Goal: Complete application form

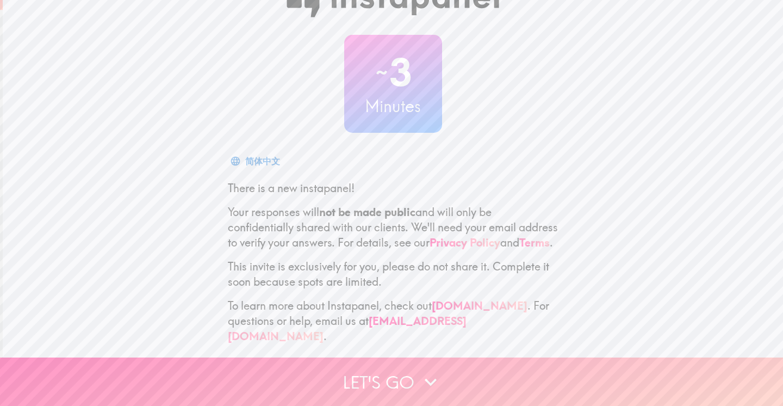
scroll to position [39, 0]
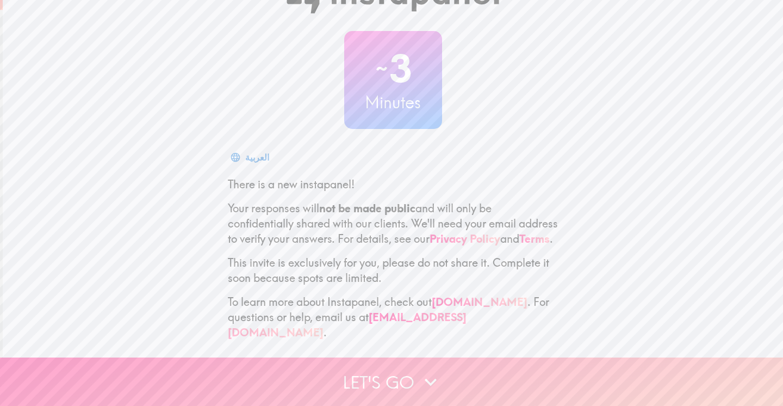
click at [393, 378] on button "Let's go" at bounding box center [391, 381] width 783 height 48
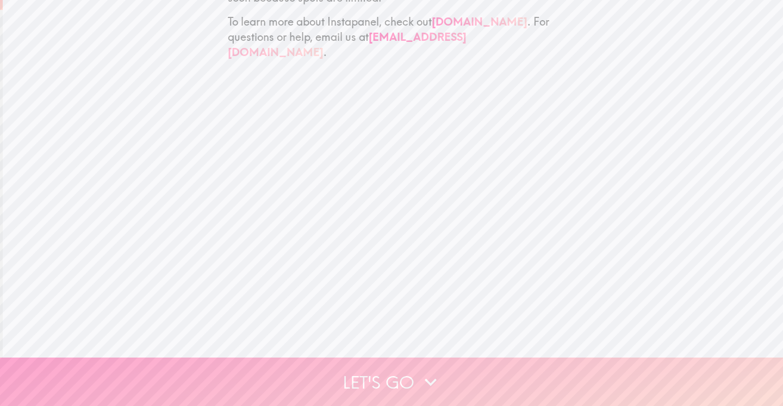
scroll to position [0, 0]
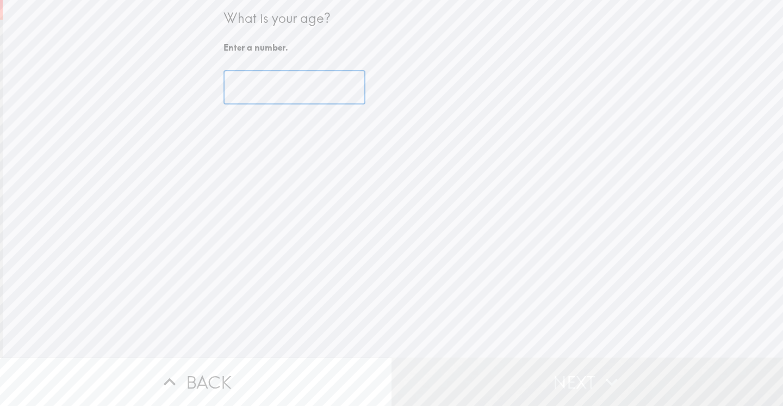
click at [250, 89] on input "number" at bounding box center [294, 88] width 142 height 34
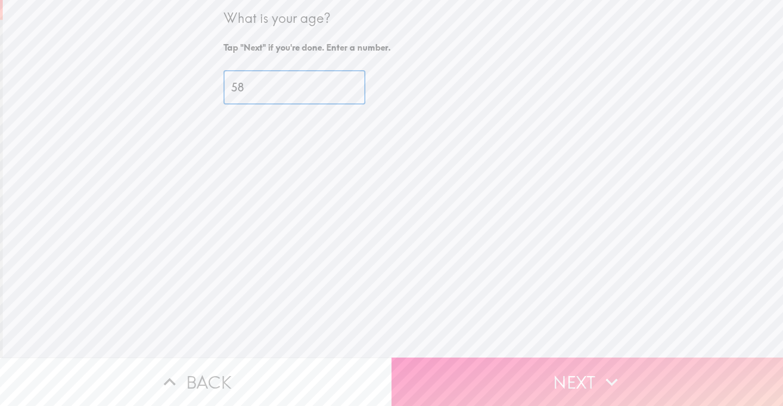
type input "58"
click at [567, 383] on button "Next" at bounding box center [586, 381] width 391 height 48
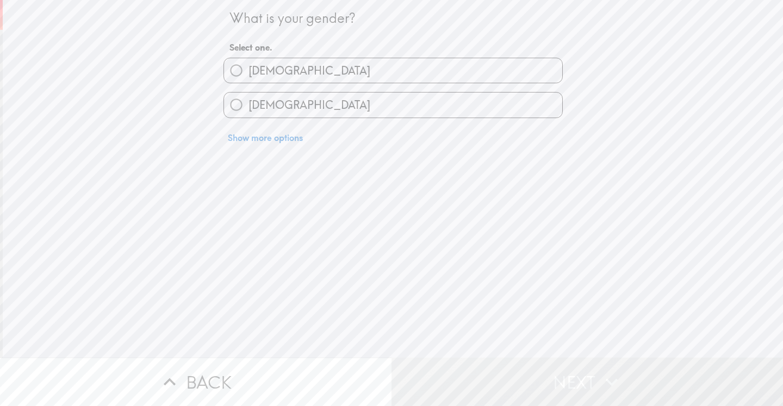
click at [239, 72] on input "[DEMOGRAPHIC_DATA]" at bounding box center [236, 70] width 24 height 24
radio input "true"
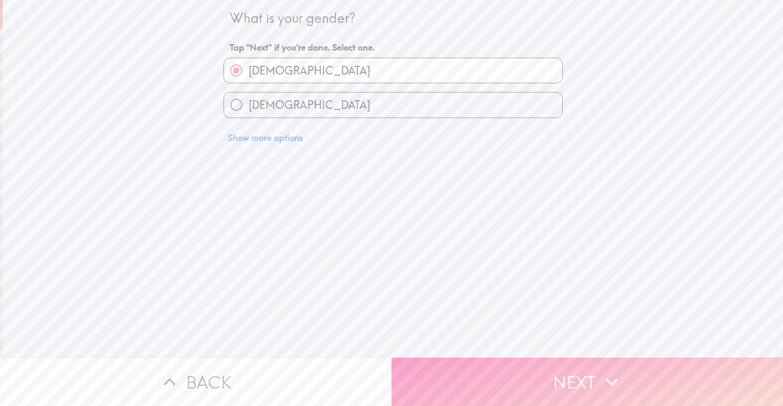
click at [567, 371] on button "Next" at bounding box center [586, 381] width 391 height 48
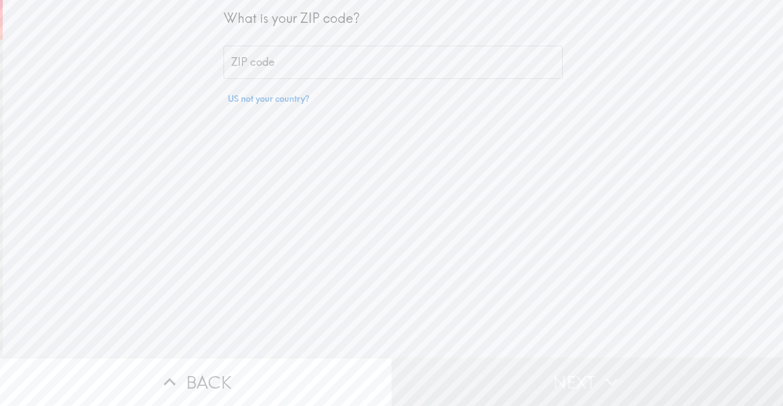
click at [245, 66] on div "ZIP code ZIP code" at bounding box center [392, 63] width 339 height 34
type input "80201"
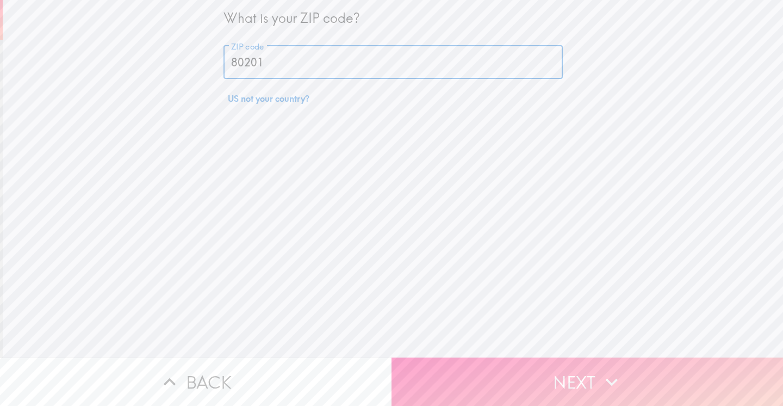
click at [566, 385] on button "Next" at bounding box center [586, 381] width 391 height 48
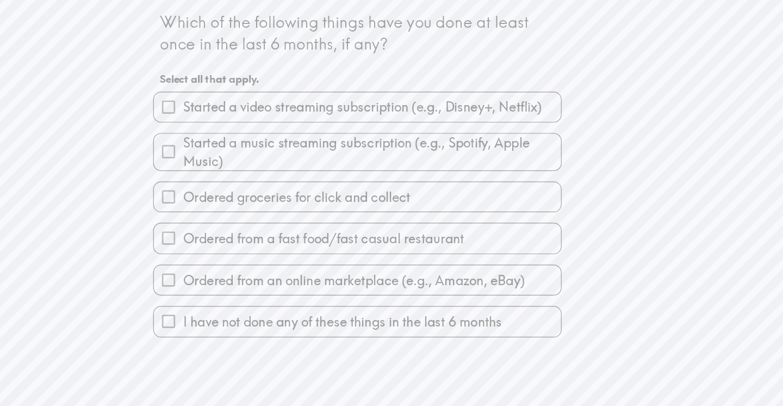
click at [567, 316] on div "Which of the following things have you done at least once in the last 6 months,…" at bounding box center [393, 178] width 780 height 357
click at [424, 142] on div "Started a music streaming subscription (e.g., Spotify, Apple Music)" at bounding box center [392, 126] width 339 height 32
click at [238, 90] on input "Started a video streaming subscription (e.g., Disney+, Netflix)" at bounding box center [236, 89] width 24 height 24
checkbox input "true"
click at [235, 127] on input "Started a music streaming subscription (e.g., Spotify, Apple Music)" at bounding box center [236, 126] width 24 height 24
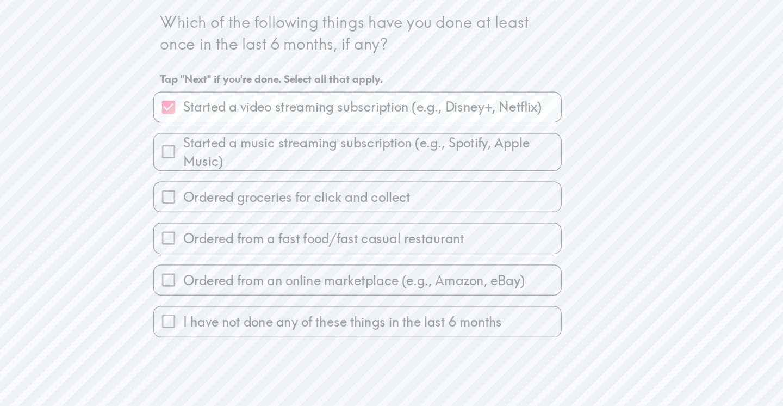
checkbox input "true"
click at [236, 198] on input "Ordered from a fast food/fast casual restaurant" at bounding box center [236, 197] width 24 height 24
checkbox input "true"
click at [233, 167] on input "Ordered groceries for click and collect" at bounding box center [236, 163] width 24 height 24
checkbox input "true"
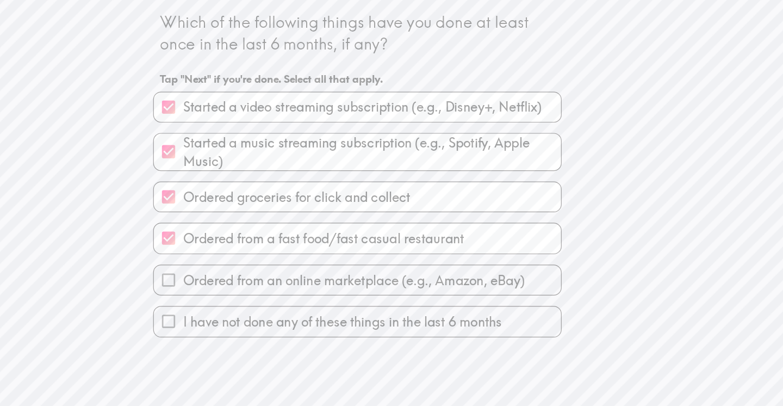
click at [236, 233] on input "Ordered from an online marketplace (e.g., Amazon, eBay)" at bounding box center [236, 232] width 24 height 24
checkbox input "true"
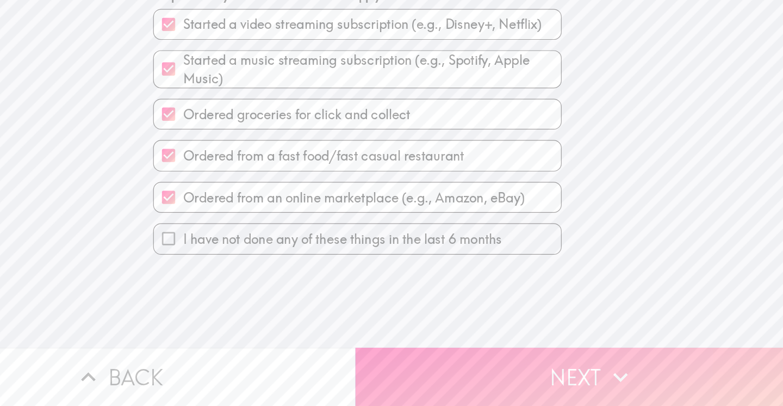
click at [575, 383] on button "Next" at bounding box center [586, 381] width 391 height 48
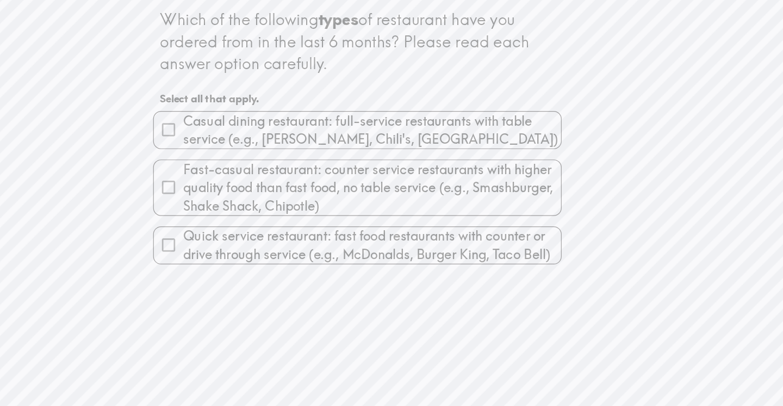
click at [636, 144] on div "Which of the following types of restaurant have you ordered from in the last 6 …" at bounding box center [393, 178] width 780 height 357
click at [240, 110] on input "Casual dining restaurant: full-service restaurants with table service (e.g., [P…" at bounding box center [236, 109] width 24 height 24
checkbox input "true"
click at [237, 157] on input "Fast-casual restaurant: counter service restaurants with higher quality food th…" at bounding box center [236, 157] width 24 height 24
checkbox input "true"
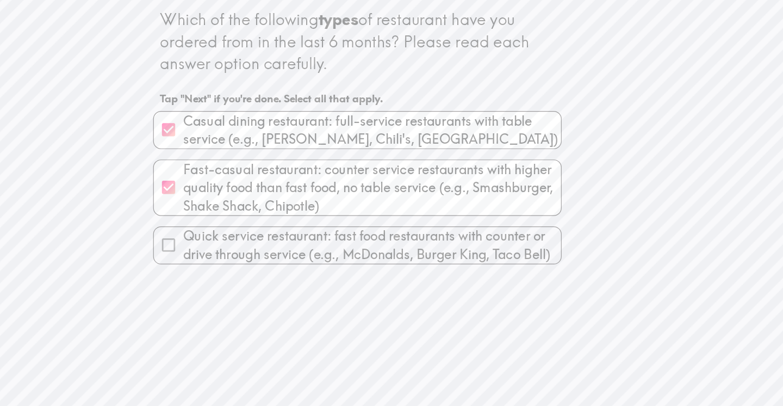
click at [235, 208] on input "Quick service restaurant: fast food restaurants with counter or drive through s…" at bounding box center [236, 205] width 24 height 24
checkbox input "true"
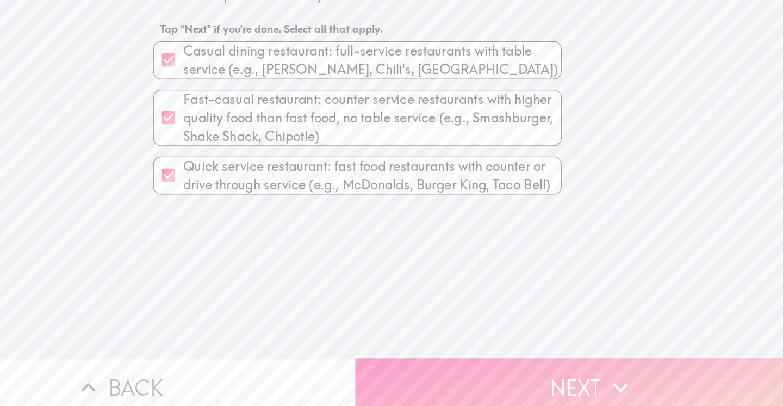
click at [583, 375] on button "Next" at bounding box center [586, 381] width 391 height 48
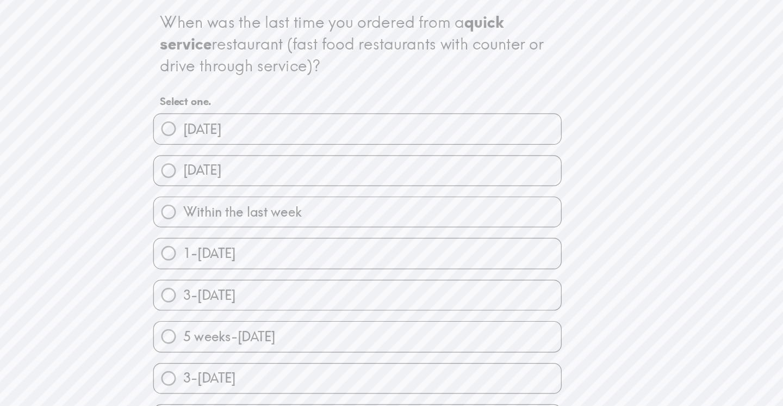
click at [238, 140] on input "[DATE]" at bounding box center [236, 141] width 24 height 24
radio input "true"
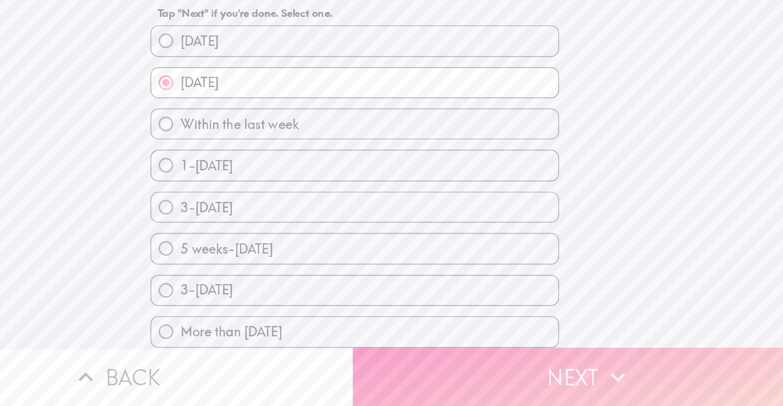
click at [585, 382] on button "Next" at bounding box center [586, 381] width 391 height 48
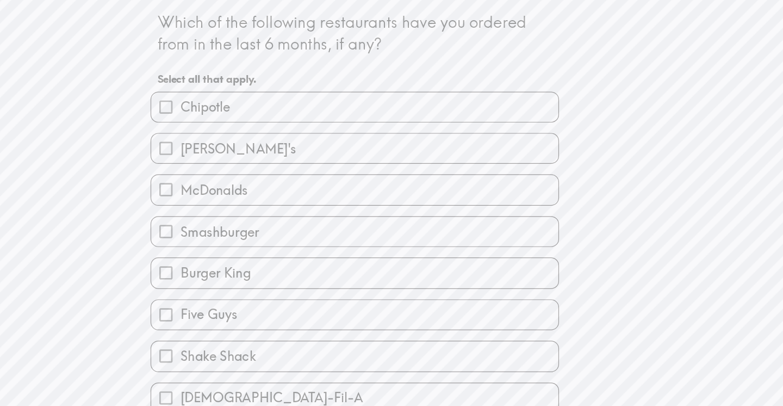
click at [234, 90] on input "Chipotle" at bounding box center [236, 89] width 24 height 24
checkbox input "true"
click at [234, 125] on input "[PERSON_NAME]'s" at bounding box center [236, 123] width 24 height 24
checkbox input "true"
click at [239, 160] on input "McDonalds" at bounding box center [236, 157] width 24 height 24
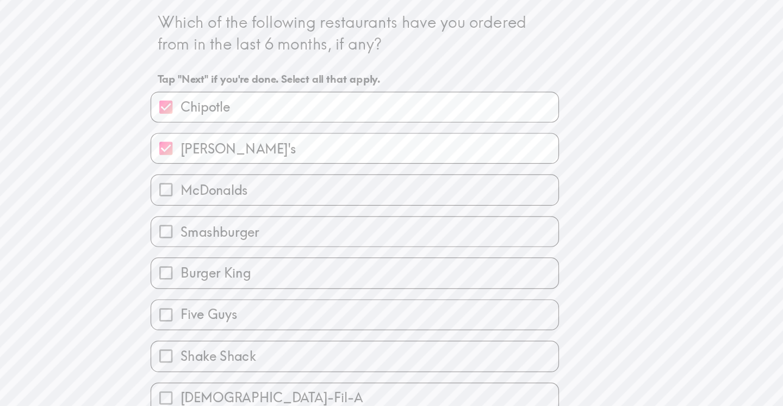
checkbox input "true"
click at [239, 194] on input "Smashburger" at bounding box center [236, 192] width 24 height 24
checkbox input "true"
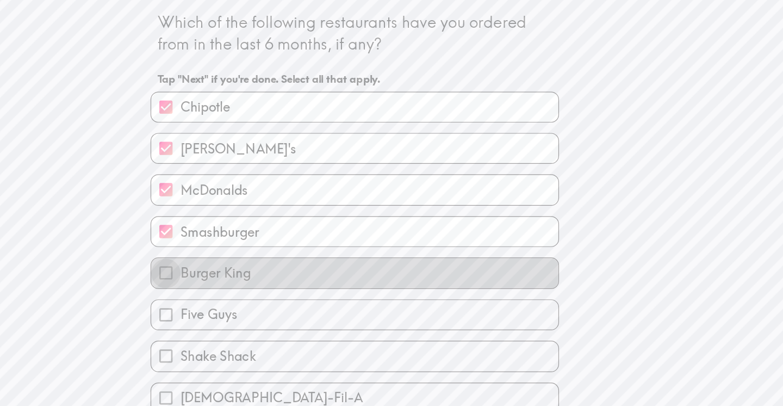
click at [235, 228] on input "Burger King" at bounding box center [236, 226] width 24 height 24
checkbox input "true"
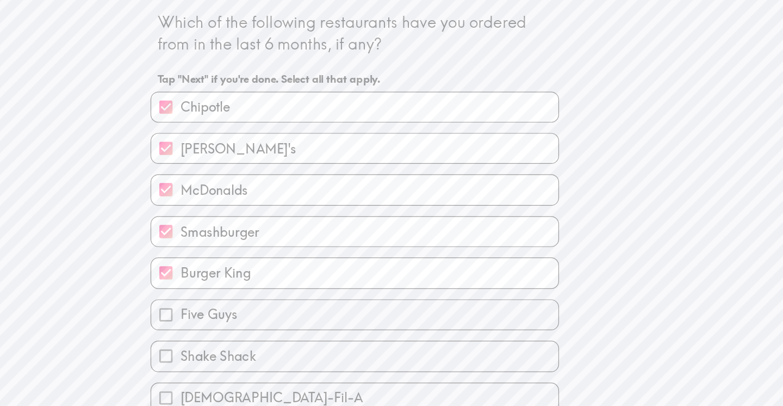
scroll to position [25, 0]
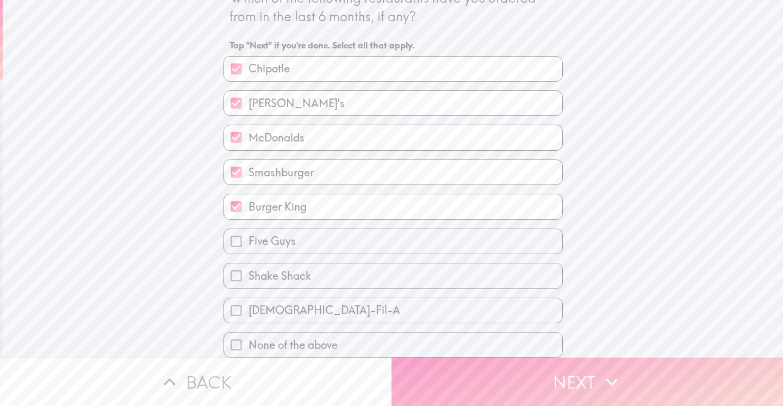
click at [574, 383] on button "Next" at bounding box center [586, 381] width 391 height 48
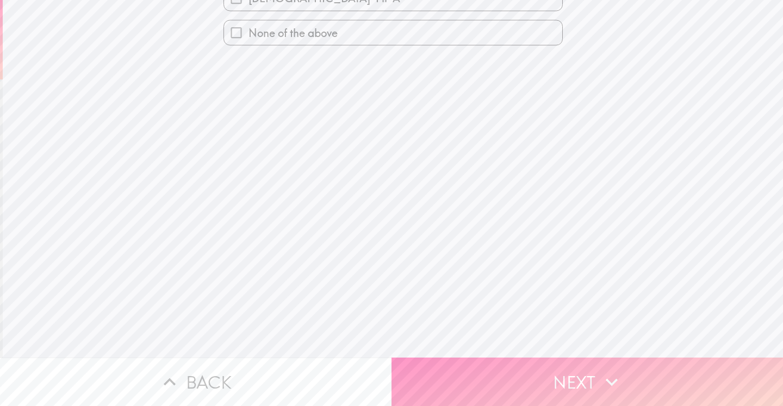
scroll to position [0, 0]
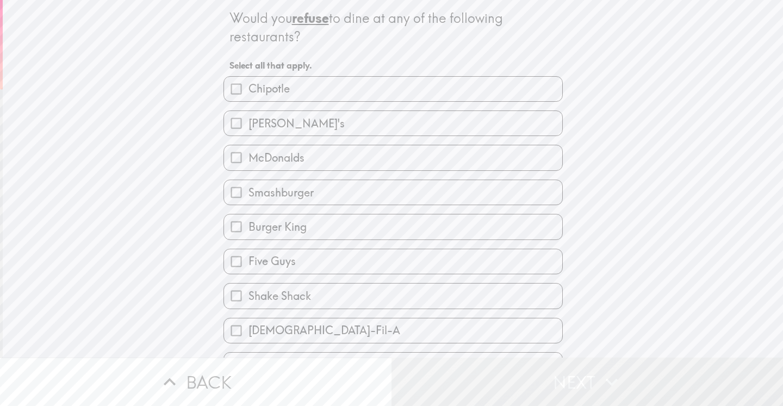
scroll to position [25, 0]
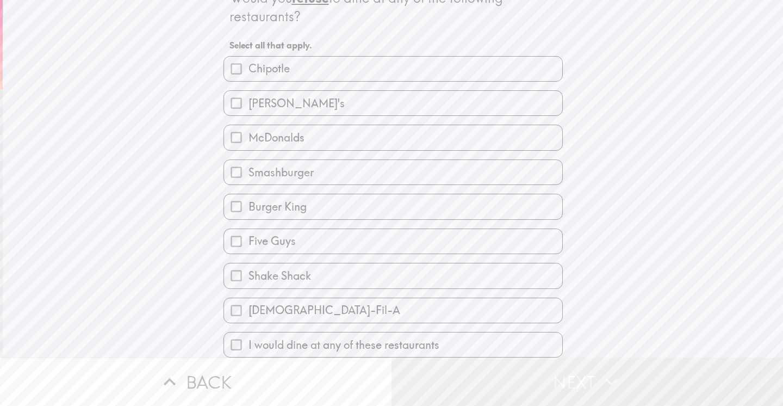
click at [233, 344] on input "I would dine at any of these restaurants" at bounding box center [236, 344] width 24 height 24
checkbox input "true"
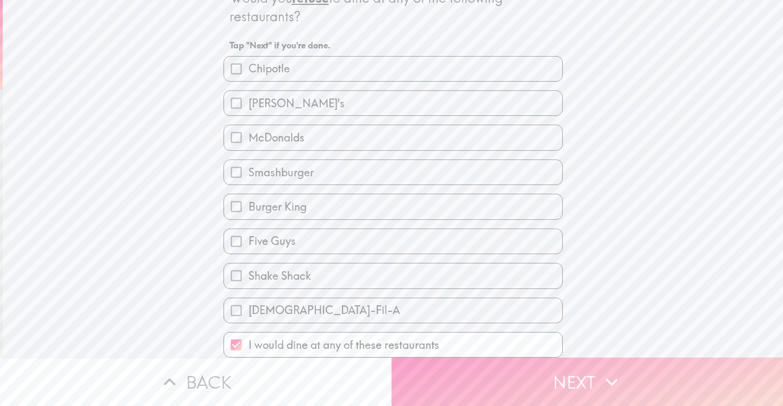
click at [598, 387] on button "Next" at bounding box center [586, 381] width 391 height 48
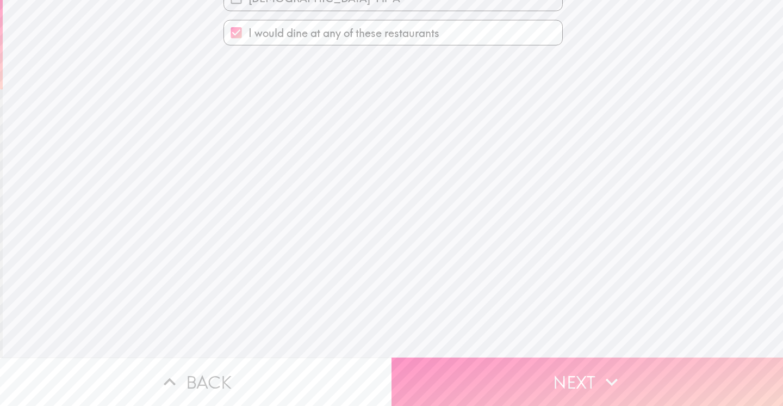
scroll to position [0, 0]
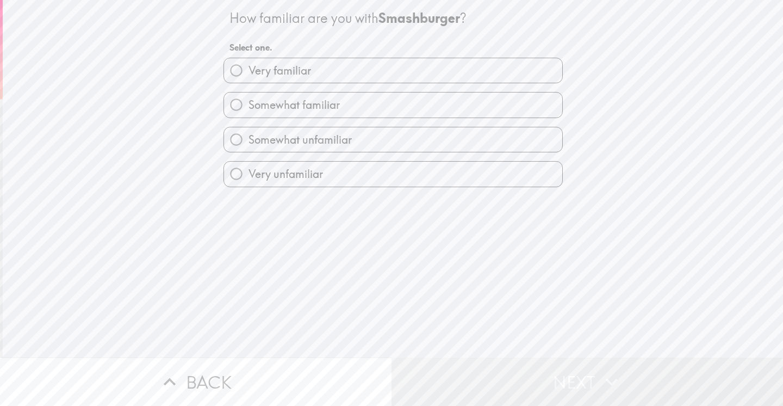
click at [236, 71] on input "Very familiar" at bounding box center [236, 70] width 24 height 24
radio input "true"
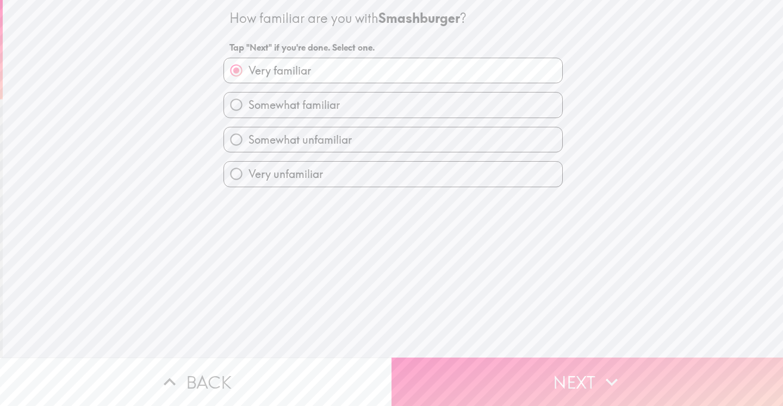
click at [581, 380] on button "Next" at bounding box center [586, 381] width 391 height 48
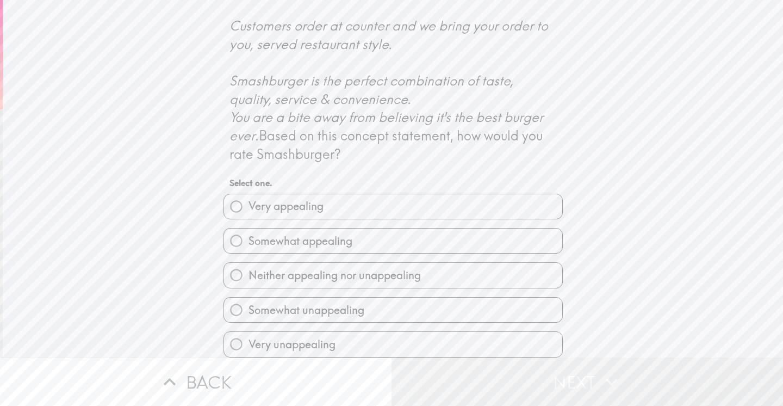
scroll to position [451, 0]
click at [706, 213] on div "Please read the following concept statement: Smashburger is the better burger b…" at bounding box center [393, 178] width 780 height 357
click at [236, 202] on input "Very appealing" at bounding box center [236, 206] width 24 height 24
radio input "true"
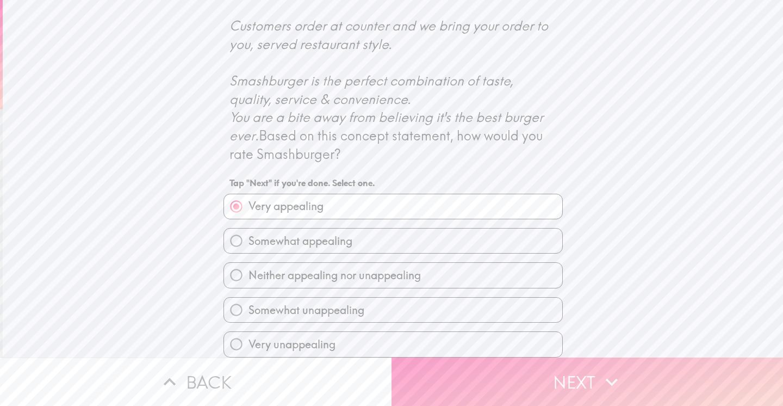
click at [623, 380] on button "Next" at bounding box center [586, 381] width 391 height 48
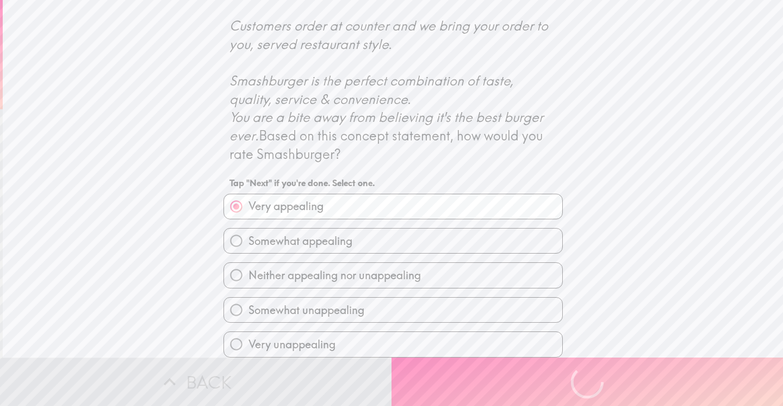
scroll to position [0, 0]
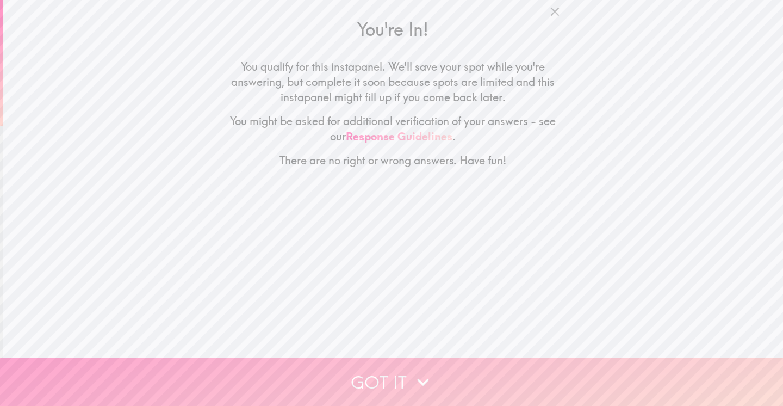
click at [449, 379] on button "Got it" at bounding box center [391, 381] width 783 height 48
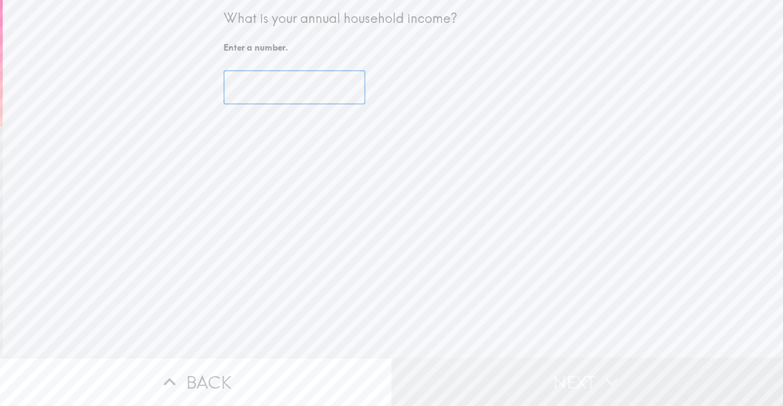
click at [247, 85] on input "number" at bounding box center [294, 88] width 142 height 34
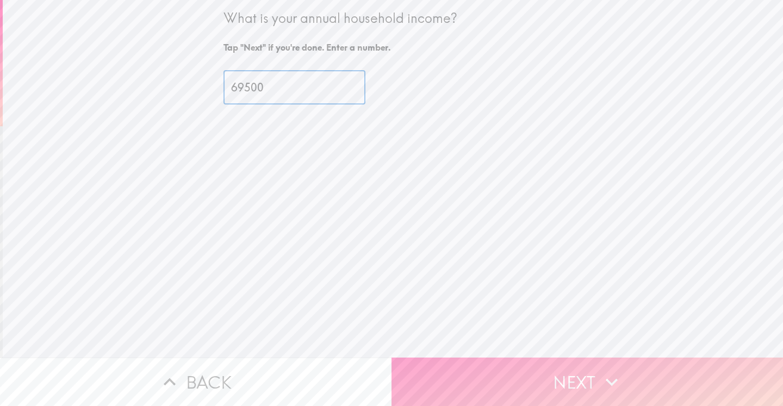
type input "69500"
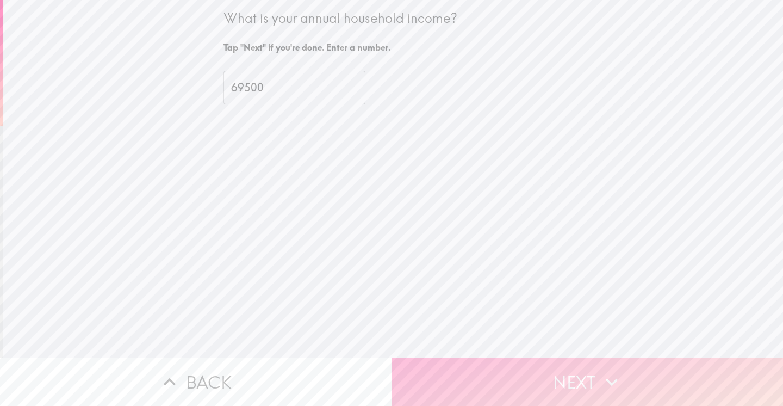
click at [618, 382] on icon "button" at bounding box center [612, 382] width 24 height 24
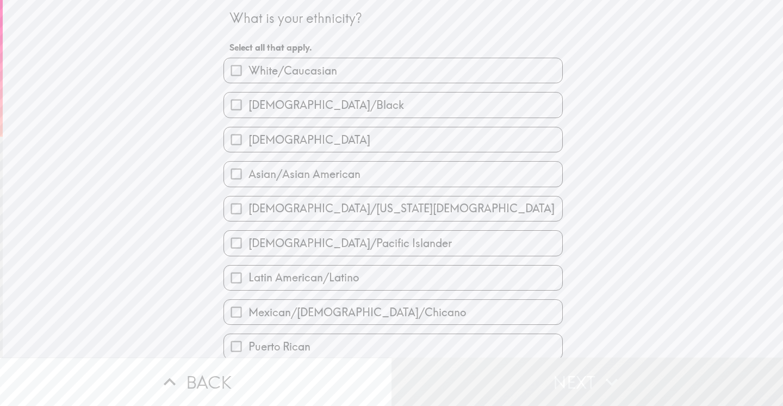
click at [236, 73] on input "White/Caucasian" at bounding box center [236, 70] width 24 height 24
checkbox input "true"
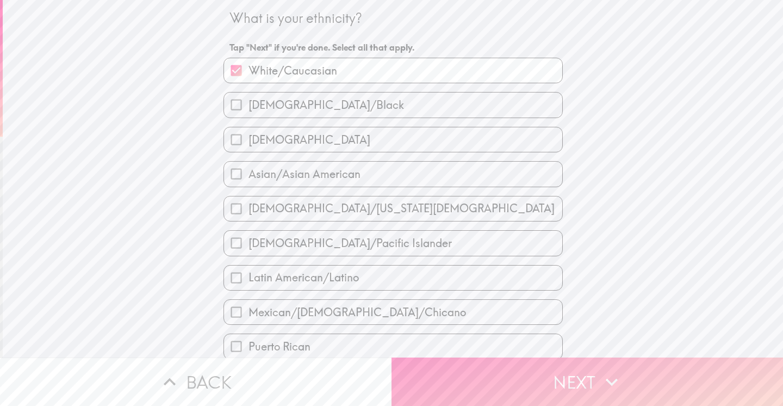
click at [623, 385] on button "Next" at bounding box center [586, 381] width 391 height 48
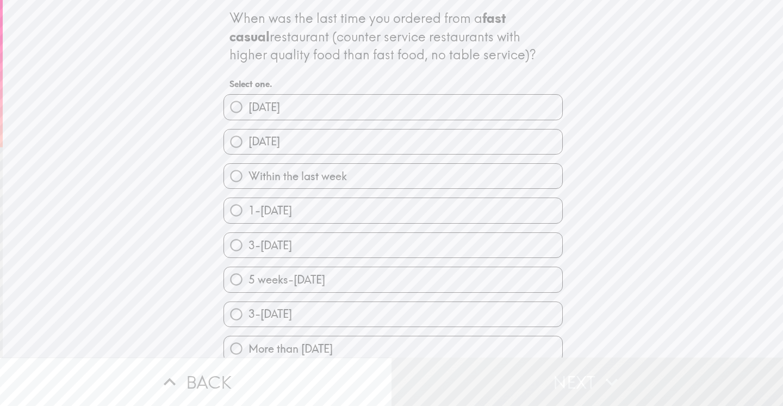
click at [623, 385] on button "Next" at bounding box center [586, 381] width 391 height 48
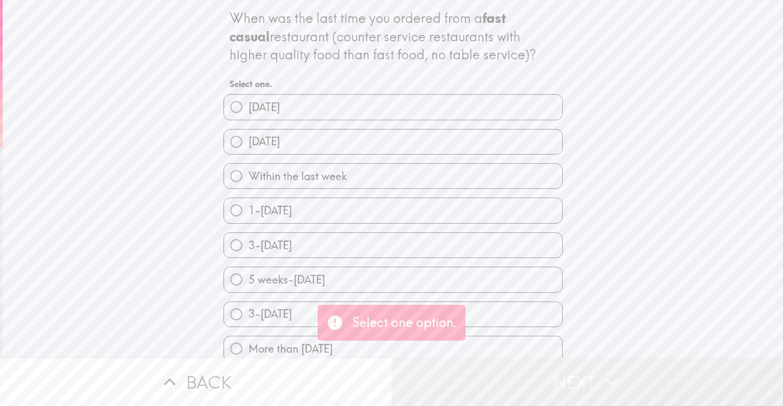
click at [237, 178] on input "Within the last week" at bounding box center [236, 176] width 24 height 24
radio input "true"
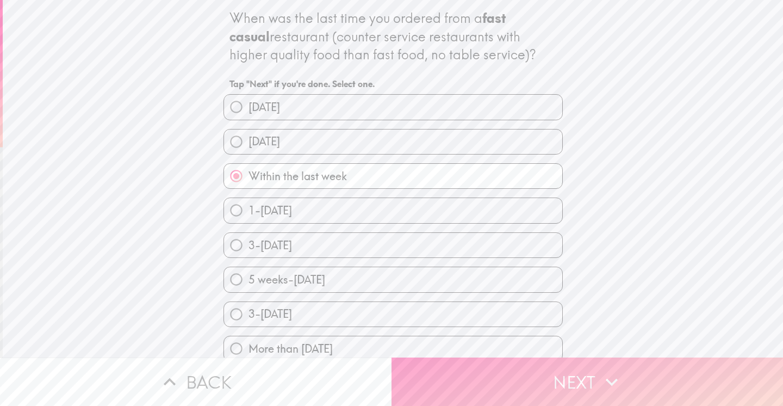
click at [619, 373] on icon "button" at bounding box center [612, 382] width 24 height 24
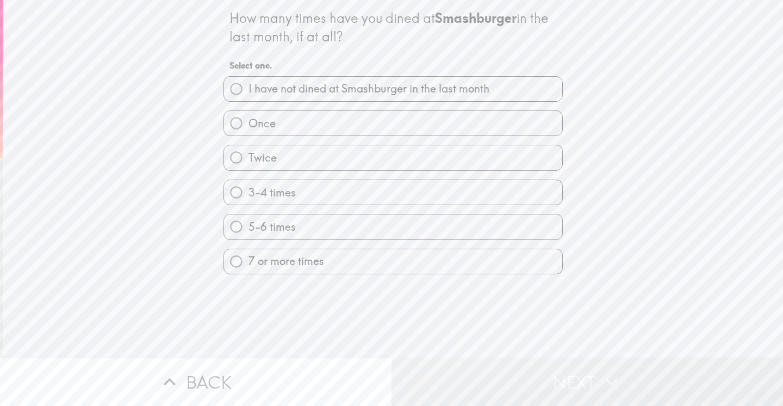
click at [232, 124] on input "Once" at bounding box center [236, 123] width 24 height 24
radio input "true"
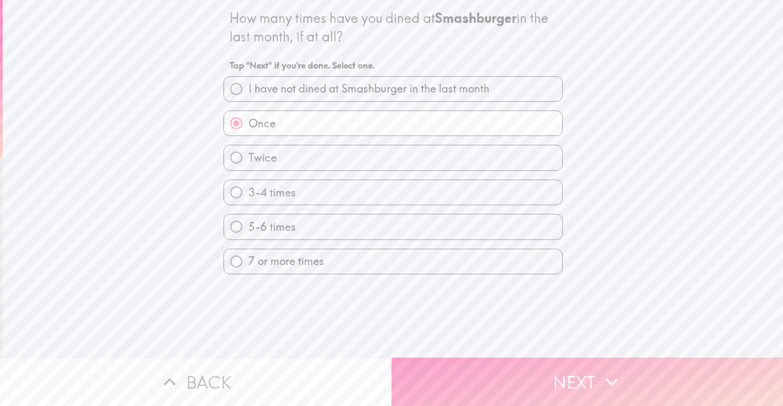
click at [651, 386] on button "Next" at bounding box center [586, 381] width 391 height 48
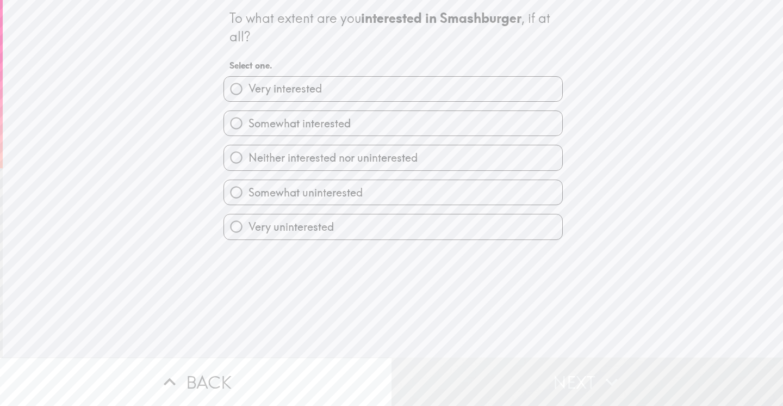
click at [234, 86] on input "Very interested" at bounding box center [236, 89] width 24 height 24
radio input "true"
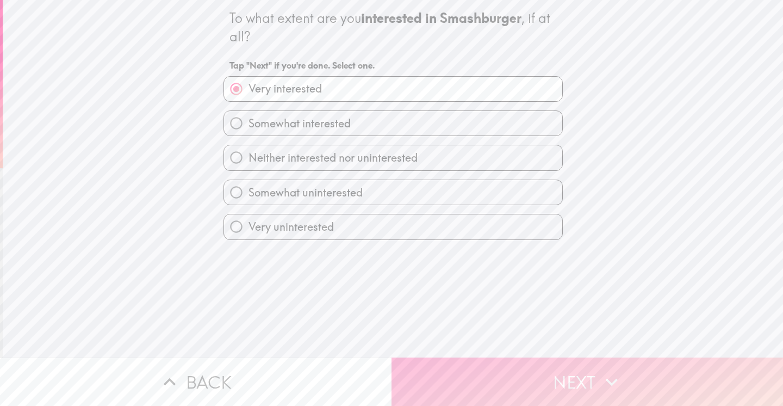
click at [600, 377] on icon "button" at bounding box center [612, 382] width 24 height 24
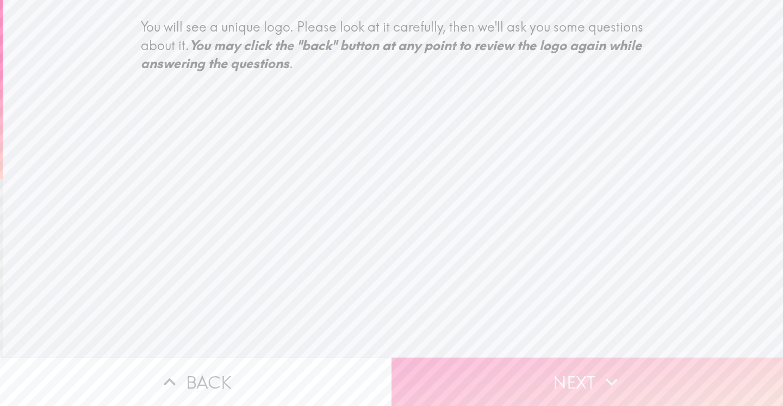
click at [579, 387] on button "Next" at bounding box center [586, 381] width 391 height 48
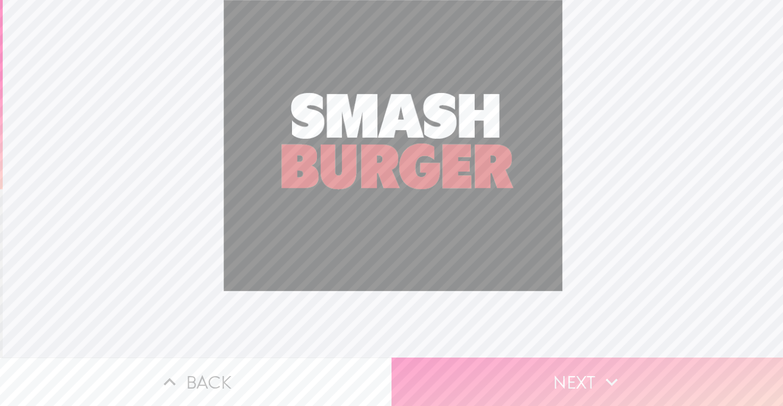
click at [581, 383] on button "Next" at bounding box center [586, 381] width 391 height 48
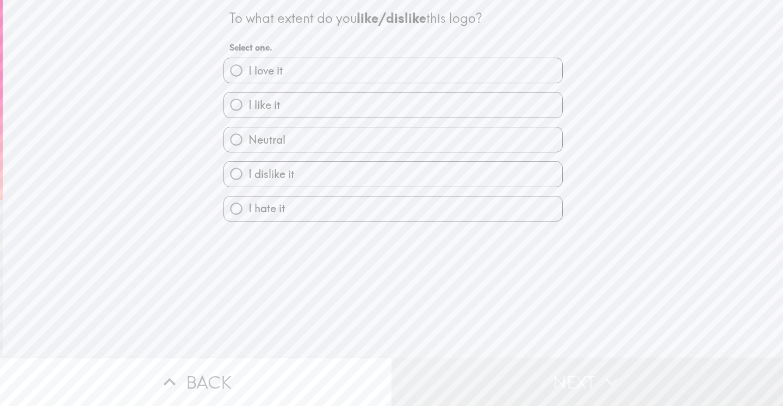
click at [581, 383] on button "Next" at bounding box center [586, 381] width 391 height 48
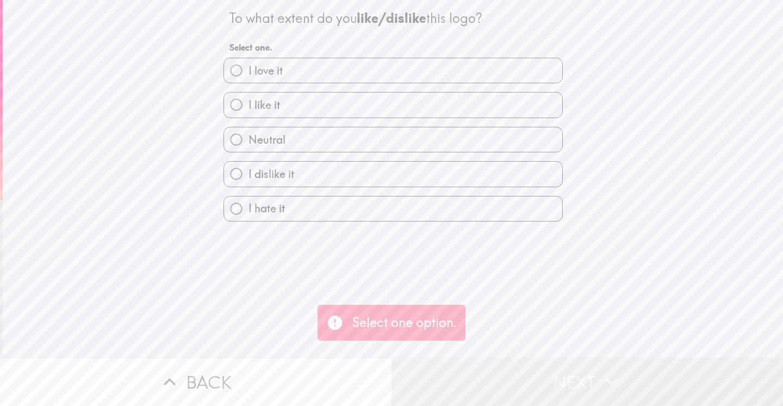
click at [232, 139] on input "Neutral" at bounding box center [236, 139] width 24 height 24
radio input "true"
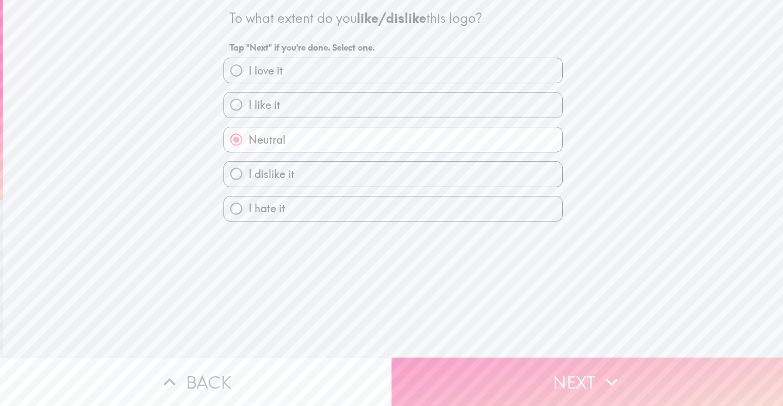
click at [603, 376] on icon "button" at bounding box center [612, 382] width 24 height 24
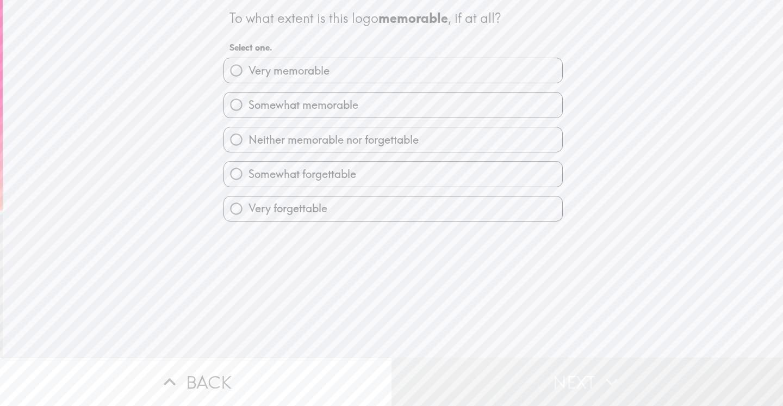
click at [664, 202] on div "To what extent is this logo memorable , if at all? Select one. Very memorable S…" at bounding box center [393, 178] width 780 height 357
click at [238, 105] on input "Somewhat memorable" at bounding box center [236, 104] width 24 height 24
radio input "true"
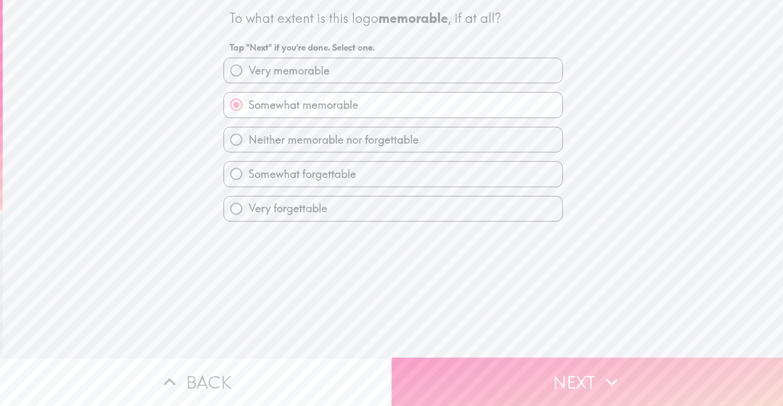
click at [566, 370] on button "Next" at bounding box center [586, 381] width 391 height 48
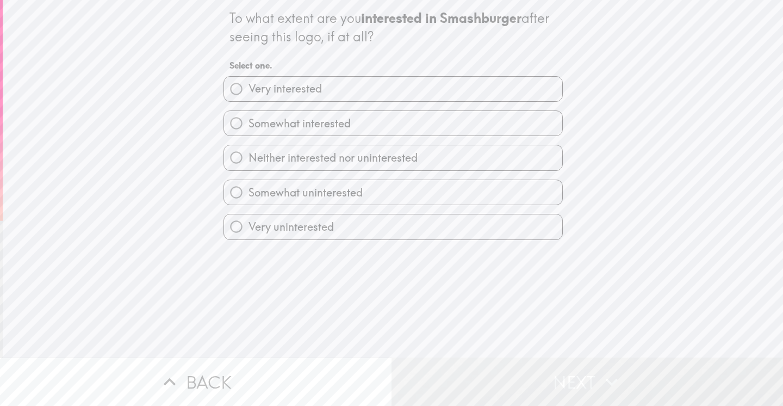
click at [652, 224] on div "To what extent are you interested in Smashburger after seeing this logo, if at …" at bounding box center [393, 178] width 780 height 357
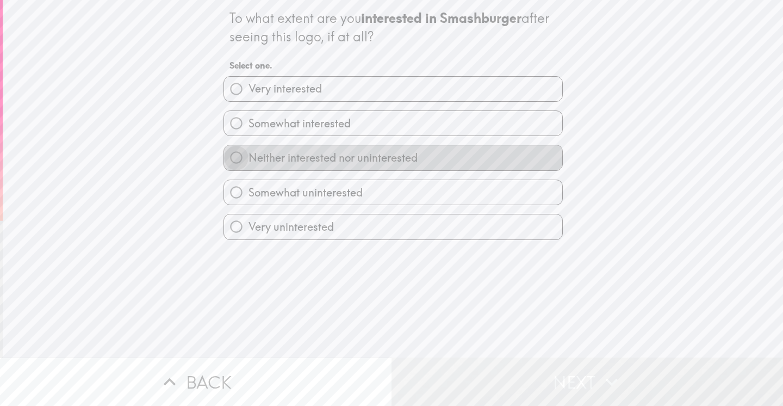
click at [233, 155] on input "Neither interested nor uninterested" at bounding box center [236, 157] width 24 height 24
radio input "true"
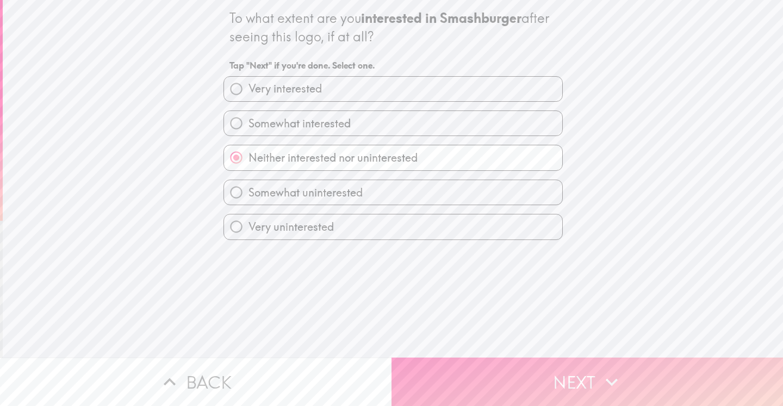
click at [584, 374] on button "Next" at bounding box center [586, 381] width 391 height 48
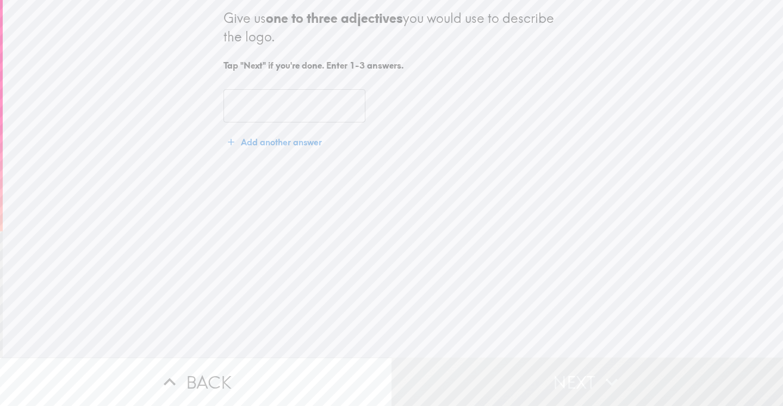
click at [627, 185] on div "Give us one to three adjectives you would use to describe the logo. Tap "Next" …" at bounding box center [393, 178] width 780 height 357
click at [234, 102] on input "text" at bounding box center [294, 106] width 142 height 34
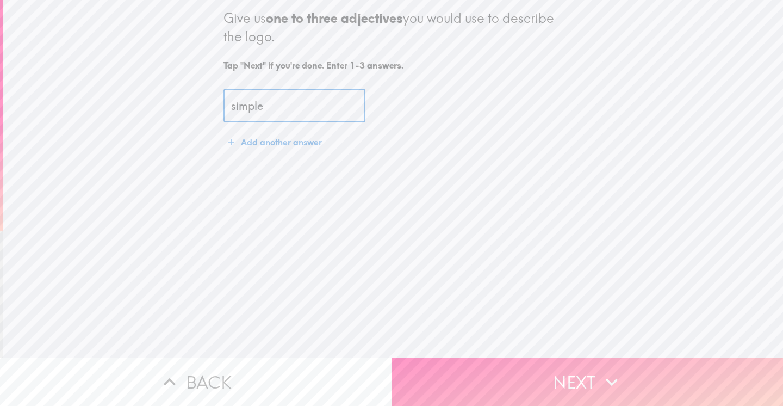
type input "simple"
click at [231, 142] on icon "button" at bounding box center [231, 141] width 11 height 11
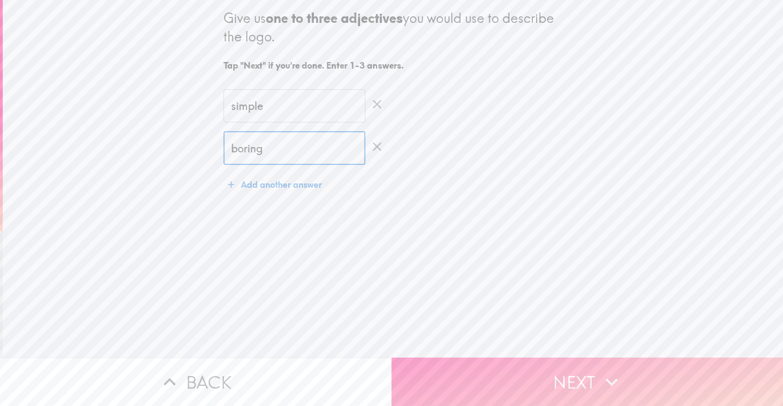
type input "boring"
click at [595, 386] on button "Next" at bounding box center [586, 381] width 391 height 48
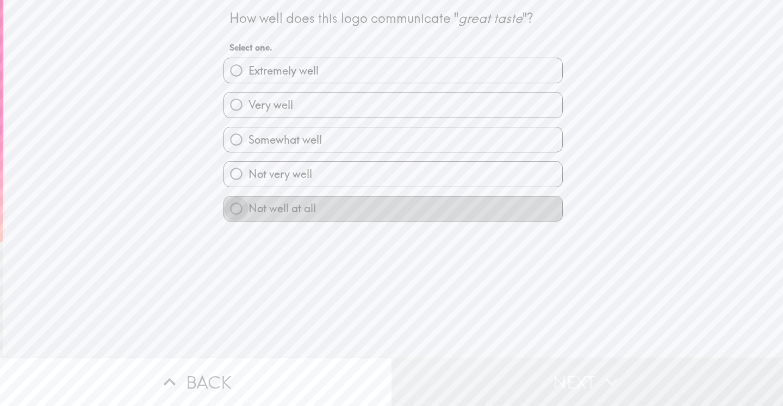
click at [231, 209] on input "Not well at all" at bounding box center [236, 208] width 24 height 24
radio input "true"
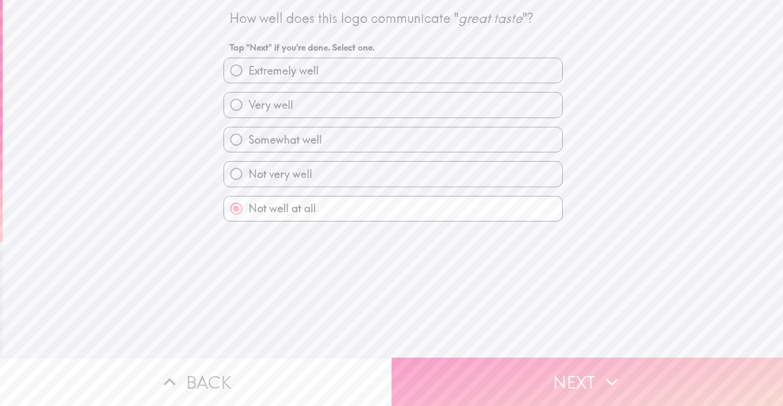
click at [610, 381] on icon "button" at bounding box center [612, 382] width 24 height 24
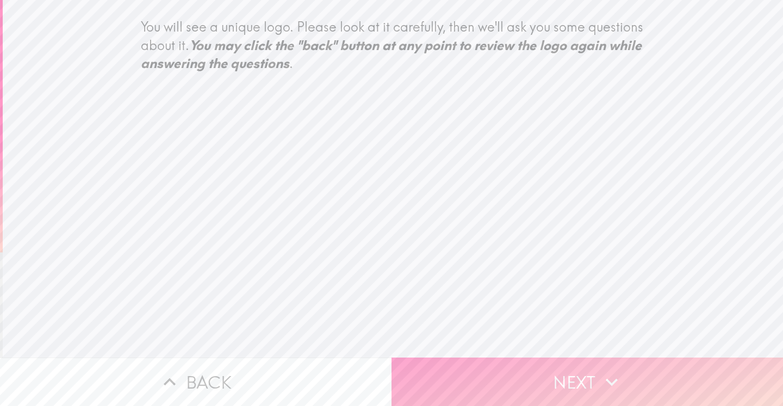
click at [579, 382] on button "Next" at bounding box center [586, 381] width 391 height 48
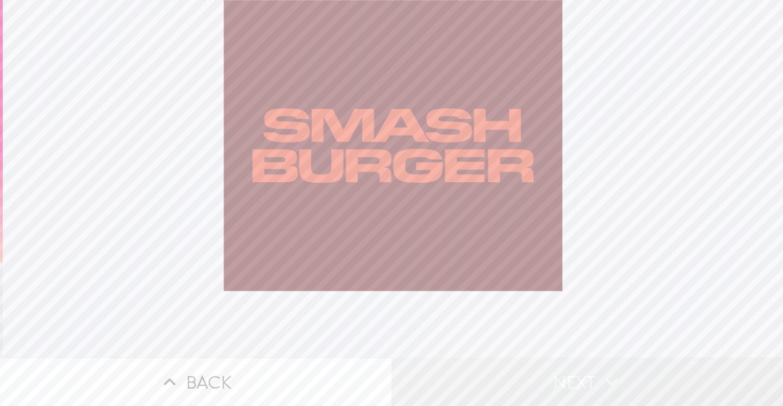
click at [579, 382] on button "Next" at bounding box center [586, 381] width 391 height 48
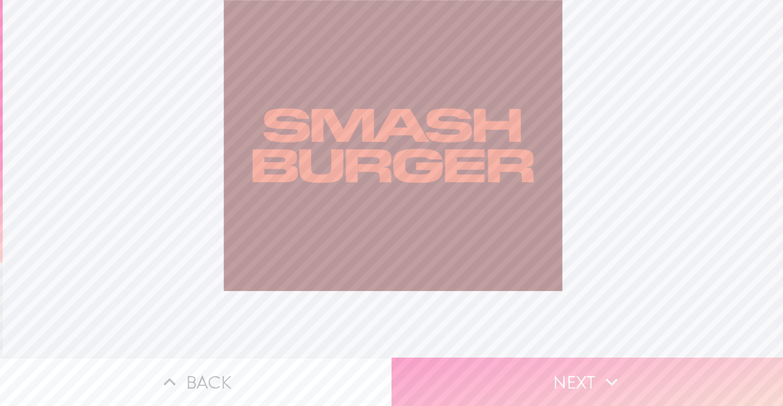
click at [583, 383] on button "Next" at bounding box center [586, 381] width 391 height 48
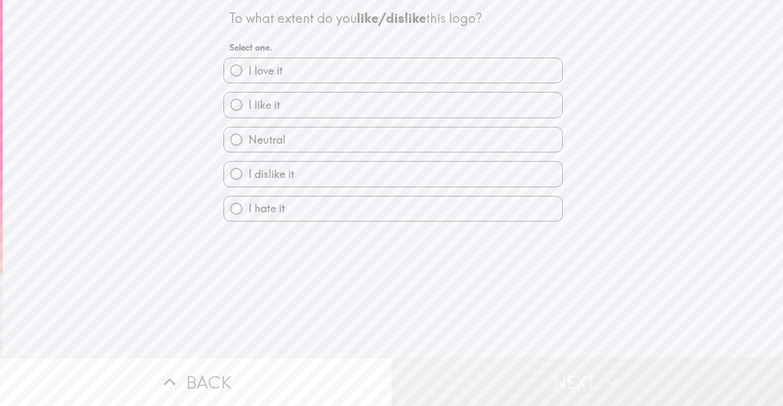
click at [583, 383] on button "Next" at bounding box center [586, 381] width 391 height 48
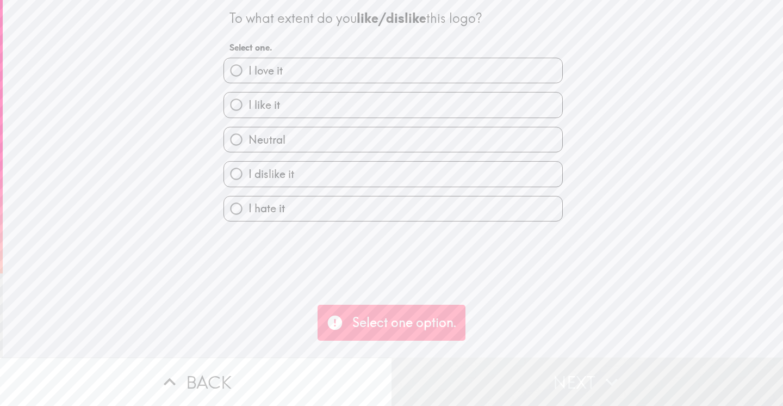
click at [516, 214] on label "I hate it" at bounding box center [393, 208] width 338 height 24
click at [248, 214] on input "I hate it" at bounding box center [236, 208] width 24 height 24
radio input "true"
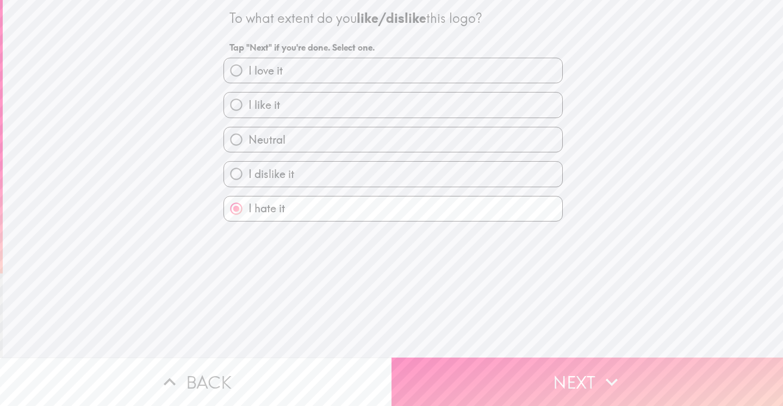
click at [236, 140] on input "Neutral" at bounding box center [236, 139] width 24 height 24
radio input "true"
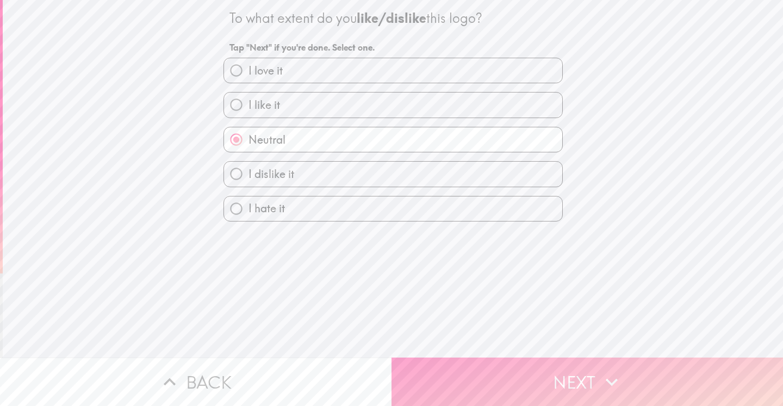
click at [601, 382] on icon "button" at bounding box center [612, 382] width 24 height 24
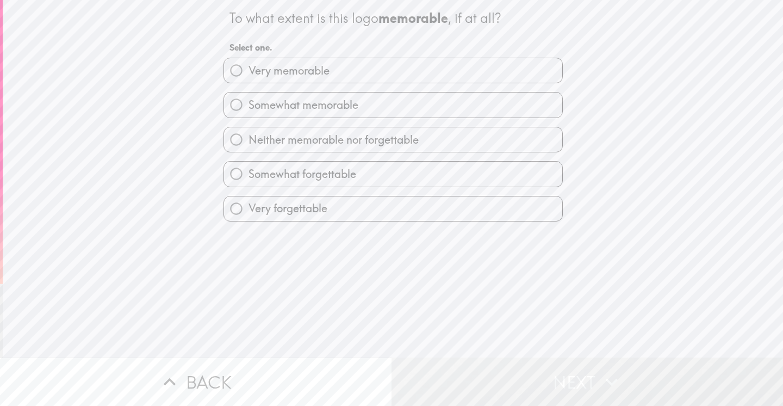
click at [601, 382] on icon "button" at bounding box center [612, 382] width 24 height 24
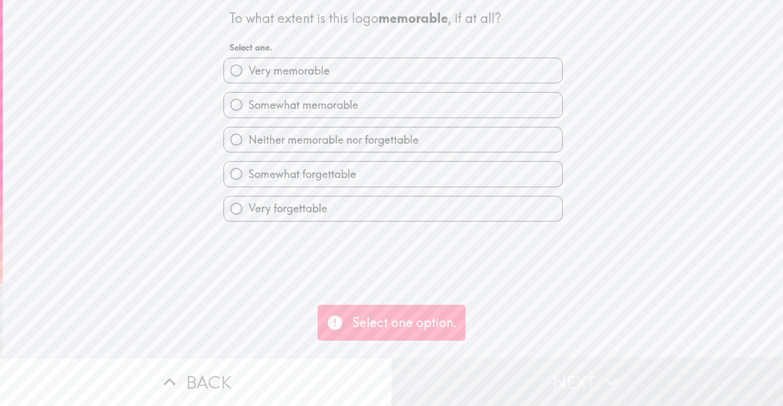
click at [606, 201] on div "To what extent is this logo memorable , if at all? Select one. Very memorable S…" at bounding box center [393, 178] width 780 height 357
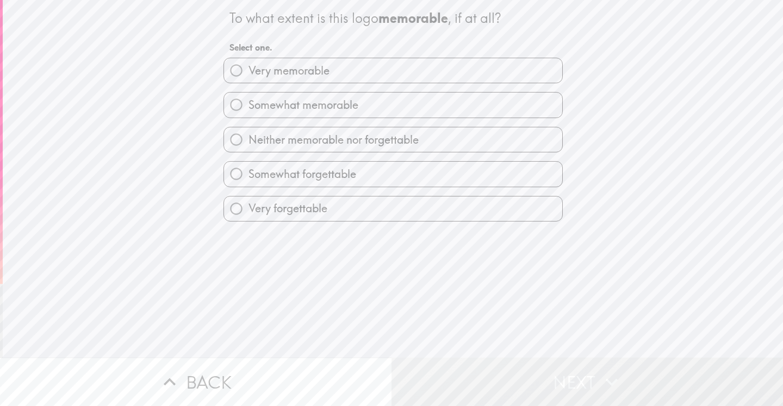
click at [233, 138] on input "Neither memorable nor forgettable" at bounding box center [236, 139] width 24 height 24
radio input "true"
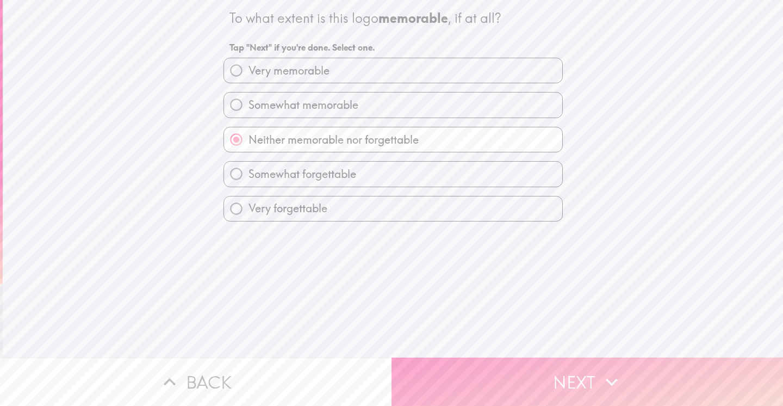
click at [591, 388] on button "Next" at bounding box center [586, 381] width 391 height 48
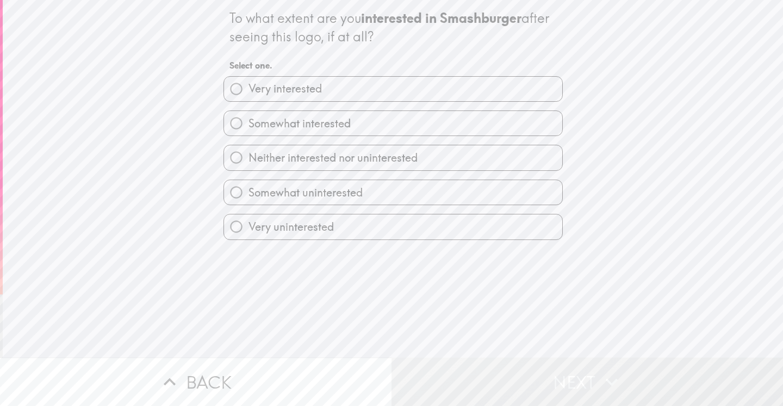
click at [612, 202] on div "To what extent are you interested in Smashburger after seeing this logo, if at …" at bounding box center [393, 178] width 780 height 357
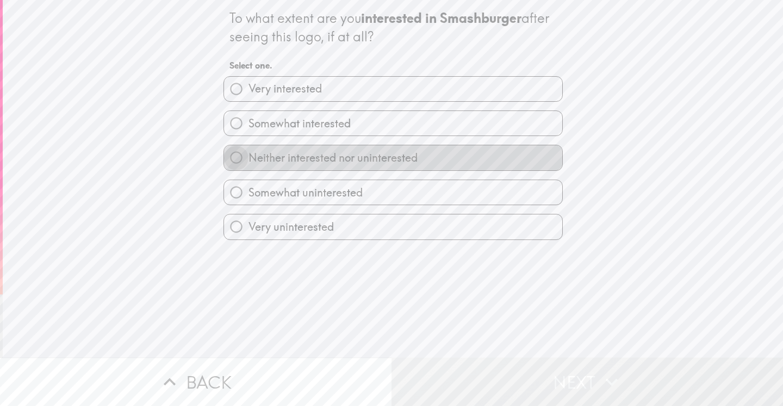
click at [236, 156] on input "Neither interested nor uninterested" at bounding box center [236, 157] width 24 height 24
radio input "true"
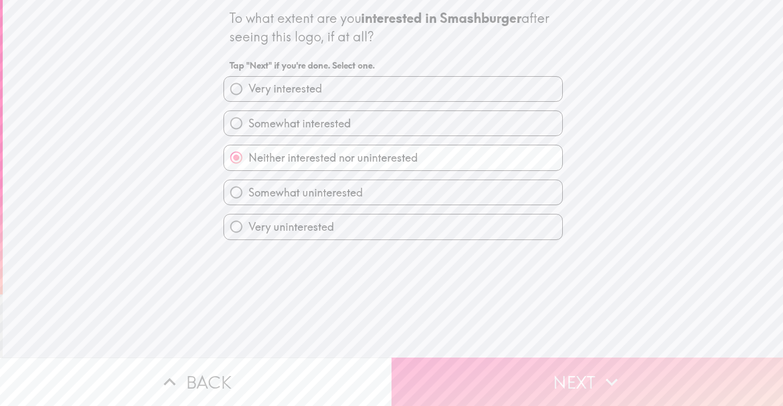
click at [581, 373] on button "Next" at bounding box center [586, 381] width 391 height 48
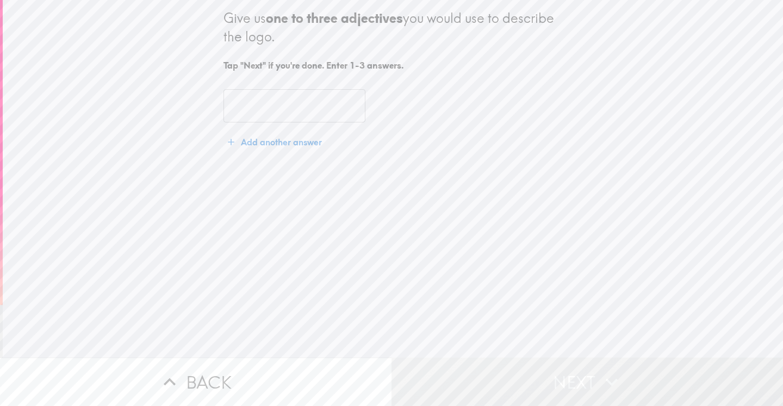
click at [240, 101] on input "text" at bounding box center [294, 106] width 142 height 34
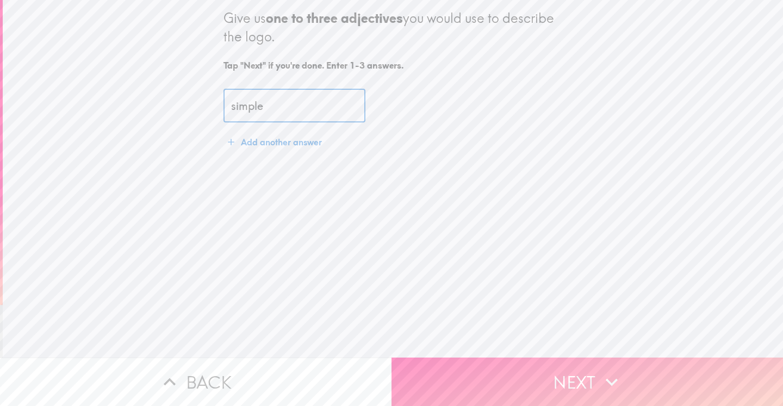
type input "simple"
click at [233, 142] on icon "button" at bounding box center [231, 142] width 7 height 7
type input "monochromatic"
click at [230, 185] on icon "button" at bounding box center [231, 184] width 7 height 7
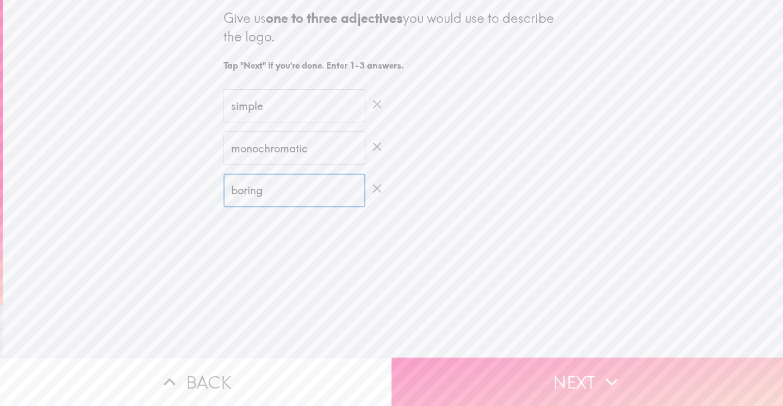
type input "boring"
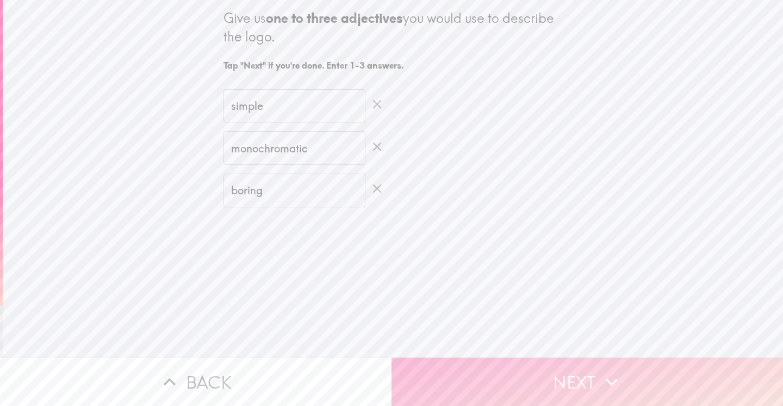
click at [574, 382] on button "Next" at bounding box center [586, 381] width 391 height 48
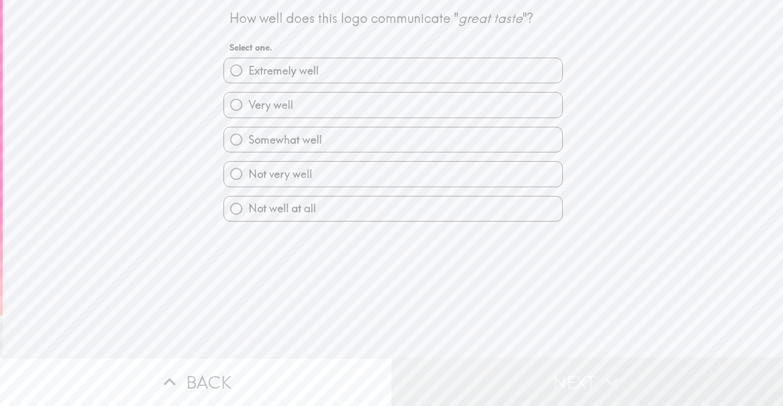
click at [236, 211] on input "Not well at all" at bounding box center [236, 208] width 24 height 24
radio input "true"
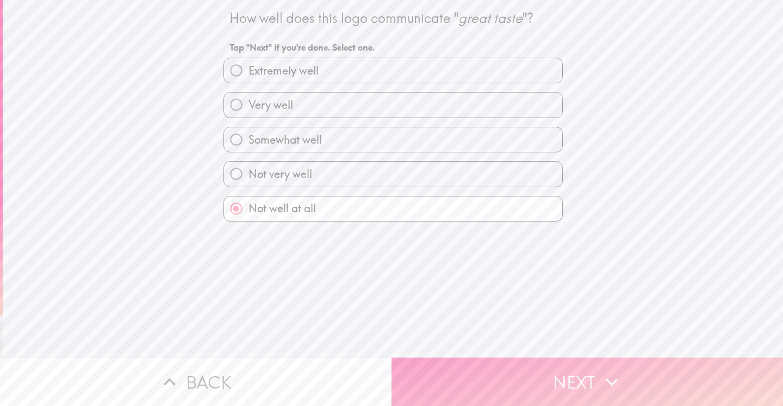
click at [593, 381] on button "Next" at bounding box center [586, 381] width 391 height 48
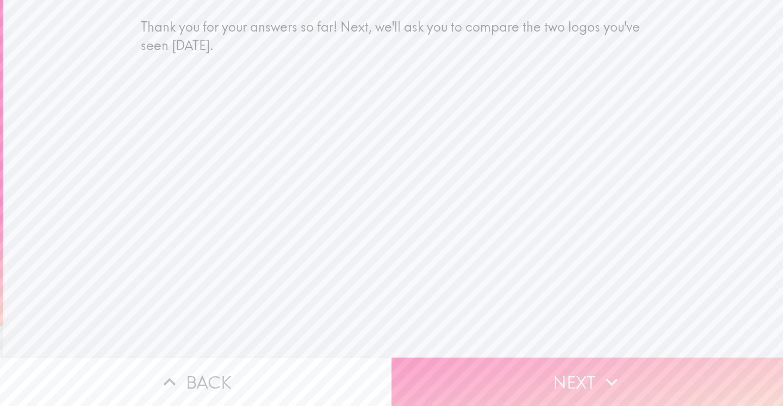
click at [595, 394] on button "Next" at bounding box center [586, 381] width 391 height 48
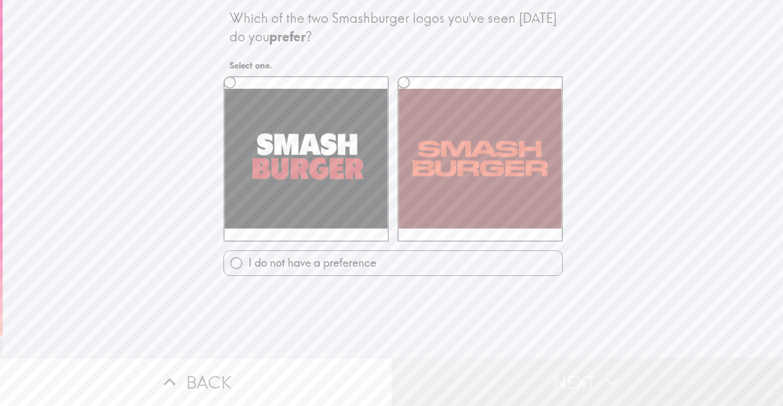
click at [609, 151] on div "Which of the two Smashburger logos you've seen [DATE] do you prefer ? Select on…" at bounding box center [393, 178] width 780 height 357
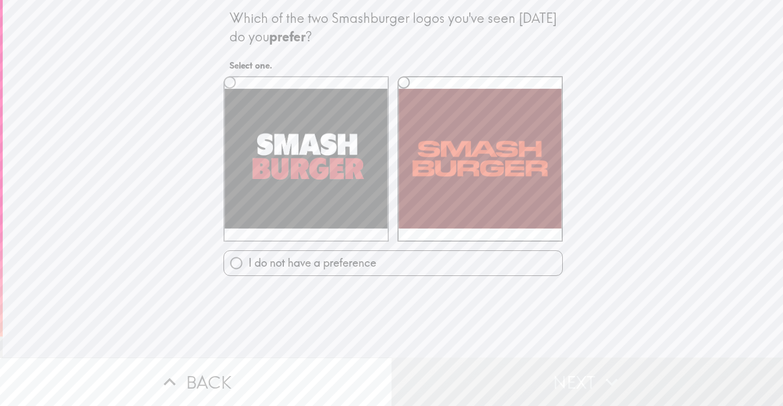
click at [230, 83] on input "radio" at bounding box center [229, 82] width 24 height 24
radio input "true"
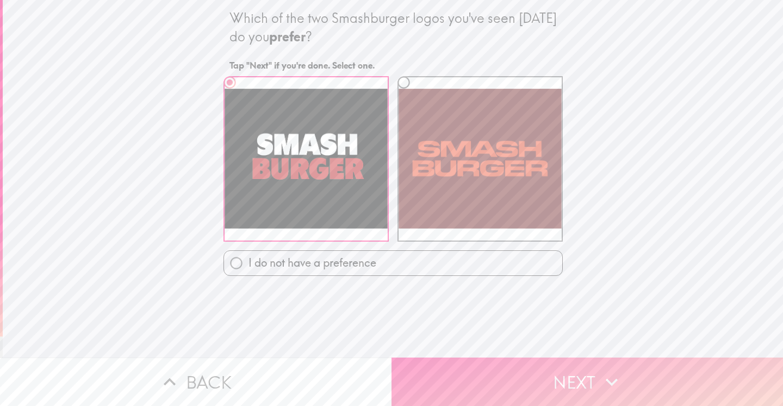
click at [608, 385] on icon "button" at bounding box center [612, 382] width 24 height 24
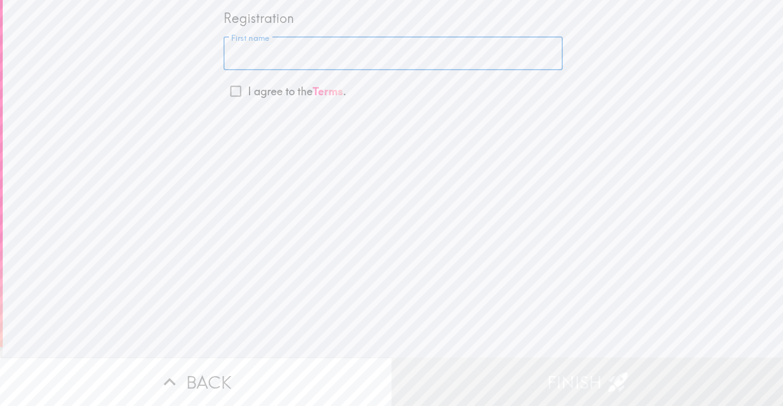
click at [243, 55] on input "First name" at bounding box center [392, 54] width 339 height 34
type input "jarl"
click at [235, 90] on input "I agree to the Terms ." at bounding box center [235, 91] width 24 height 24
checkbox input "true"
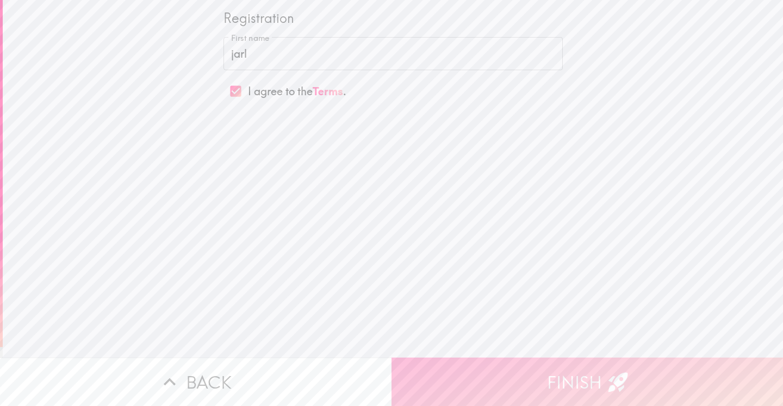
click at [632, 382] on button "Finish" at bounding box center [586, 381] width 391 height 48
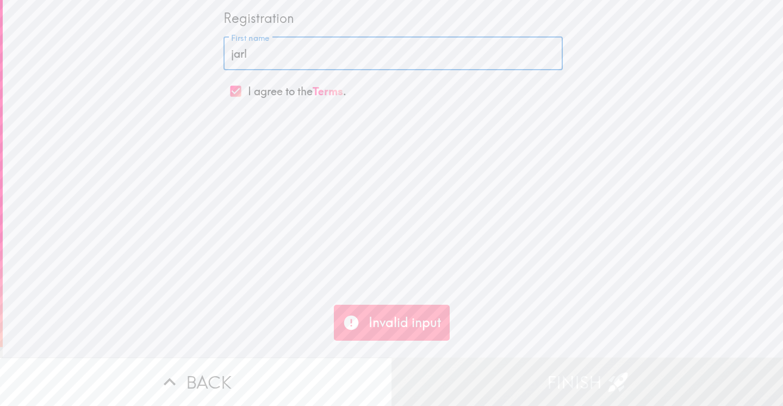
click at [252, 57] on input "jarl" at bounding box center [392, 54] width 339 height 34
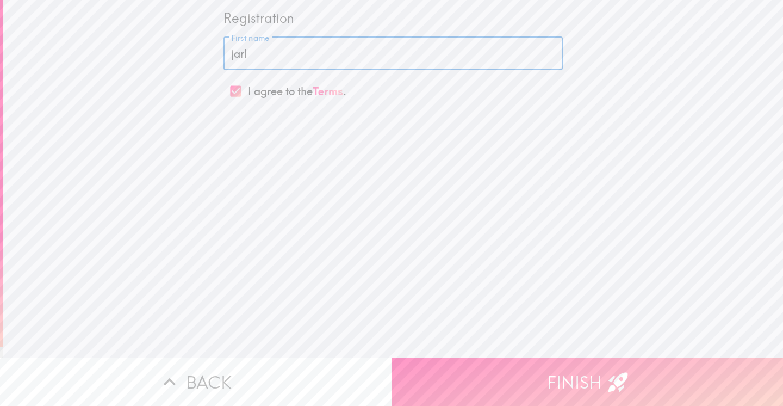
drag, startPoint x: 252, startPoint y: 57, endPoint x: 221, endPoint y: 60, distance: 31.2
click at [221, 60] on div "Registration First name [PERSON_NAME] First name I agree to the Terms ." at bounding box center [393, 52] width 348 height 104
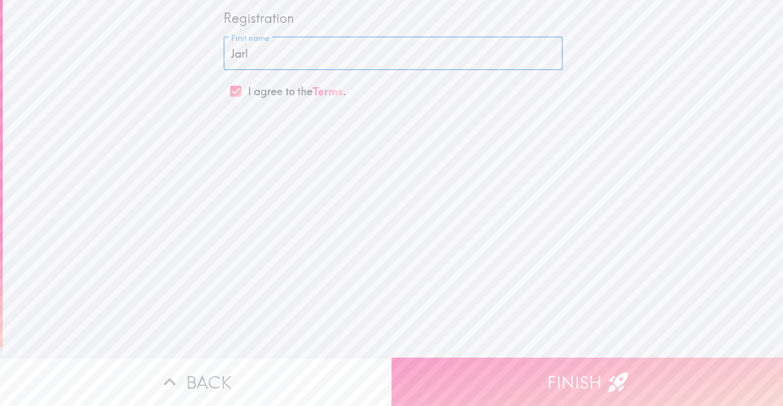
type input "Jarl"
click at [596, 382] on button "Finish" at bounding box center [586, 381] width 391 height 48
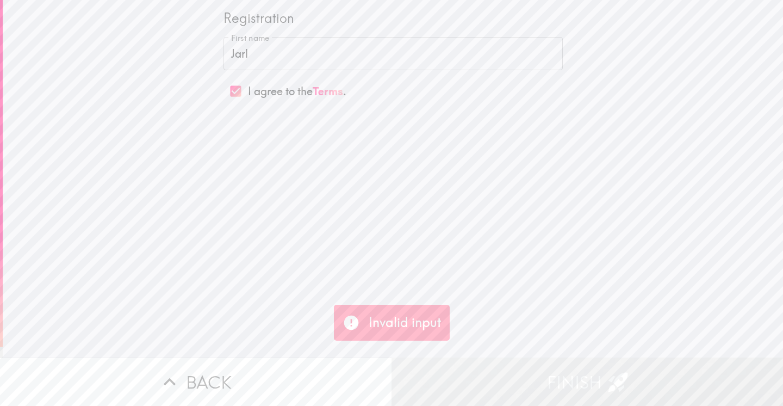
click at [254, 58] on input "Jarl" at bounding box center [392, 54] width 339 height 34
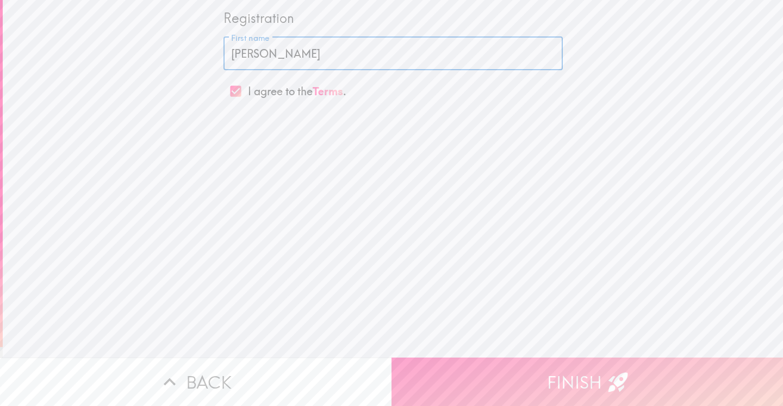
type input "[PERSON_NAME]"
click at [579, 382] on button "Finish" at bounding box center [586, 381] width 391 height 48
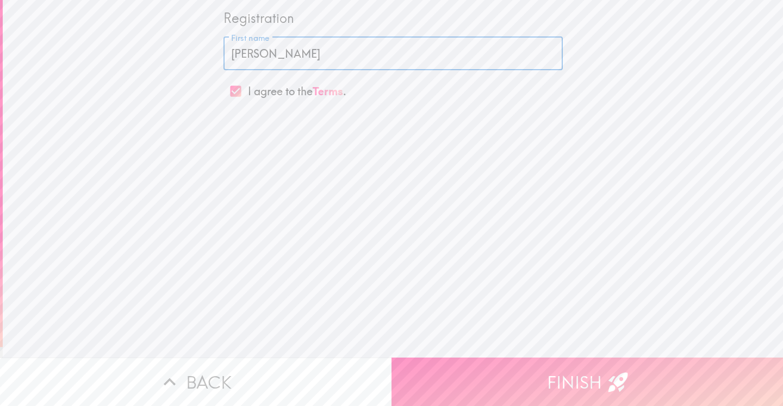
drag, startPoint x: 312, startPoint y: 58, endPoint x: 222, endPoint y: 59, distance: 89.7
click at [222, 59] on div "Registration First name [PERSON_NAME] First name I agree to the Terms ." at bounding box center [393, 52] width 348 height 104
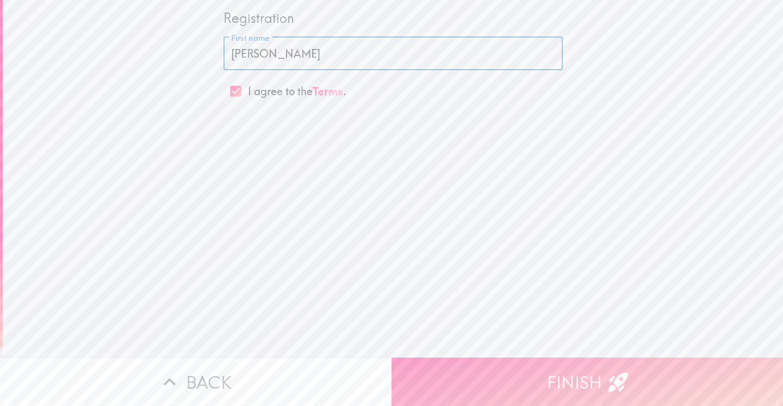
type input "[PERSON_NAME]"
click at [590, 377] on button "Finish" at bounding box center [586, 381] width 391 height 48
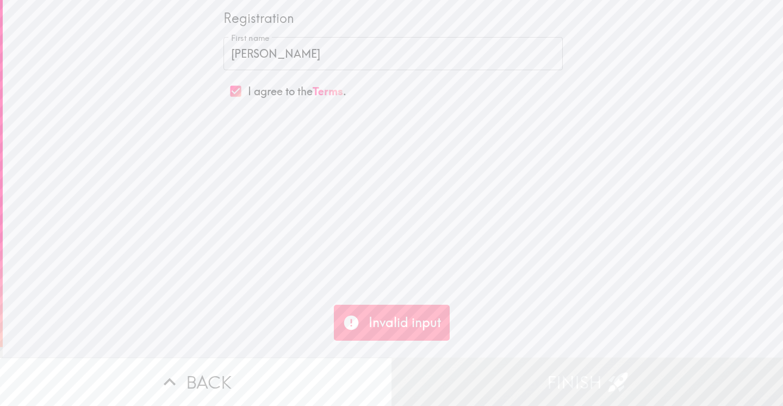
click at [351, 325] on icon at bounding box center [350, 322] width 17 height 17
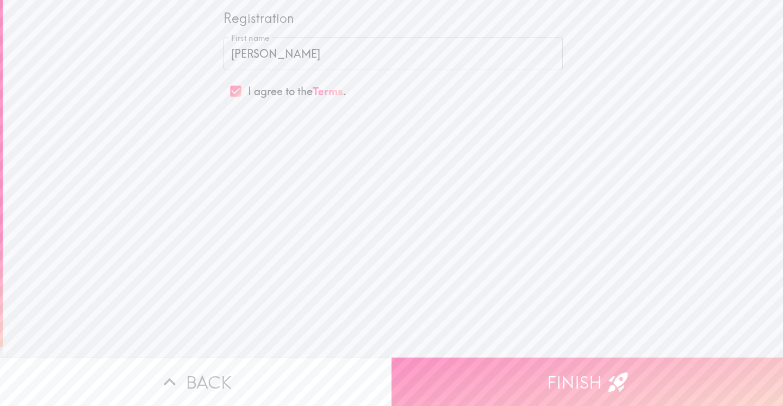
click at [236, 85] on input "I agree to the Terms ." at bounding box center [235, 91] width 24 height 24
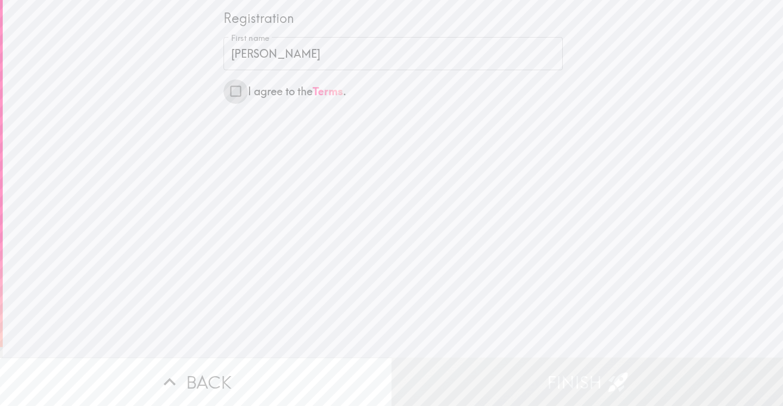
click at [236, 85] on input "I agree to the Terms ." at bounding box center [235, 91] width 24 height 24
checkbox input "true"
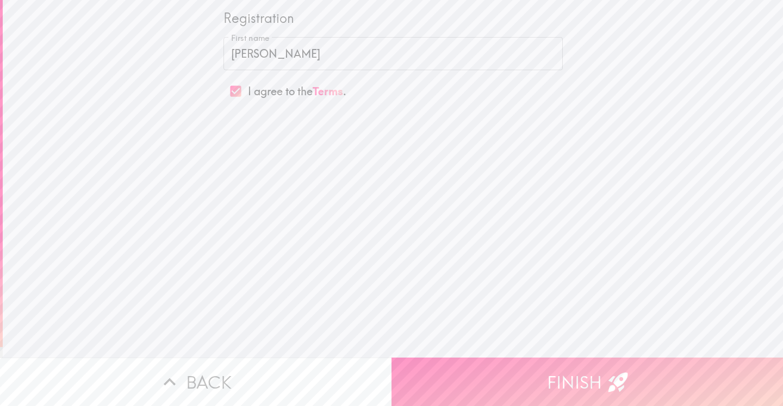
click at [259, 48] on input "[PERSON_NAME]" at bounding box center [392, 54] width 339 height 34
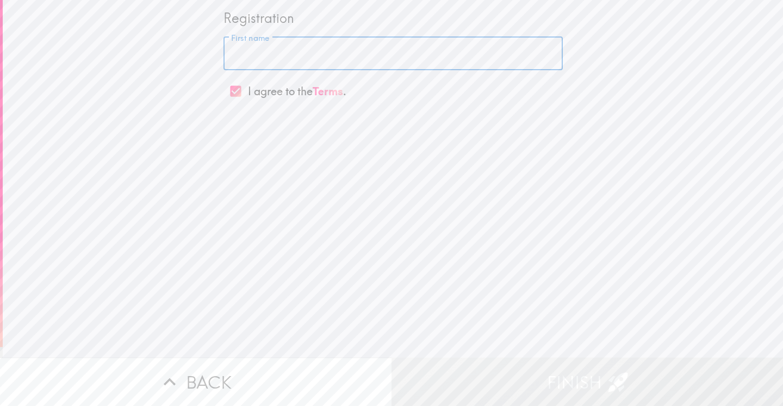
click at [241, 94] on input "I agree to the Terms ." at bounding box center [235, 91] width 24 height 24
checkbox input "false"
click at [246, 54] on input "First name" at bounding box center [392, 54] width 339 height 34
click at [245, 60] on input "First name" at bounding box center [392, 54] width 339 height 34
type input "Jarl"
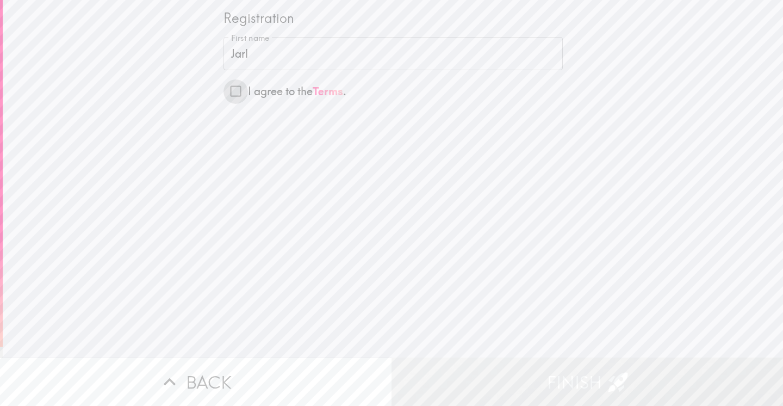
click at [234, 92] on input "I agree to the Terms ." at bounding box center [235, 91] width 24 height 24
checkbox input "true"
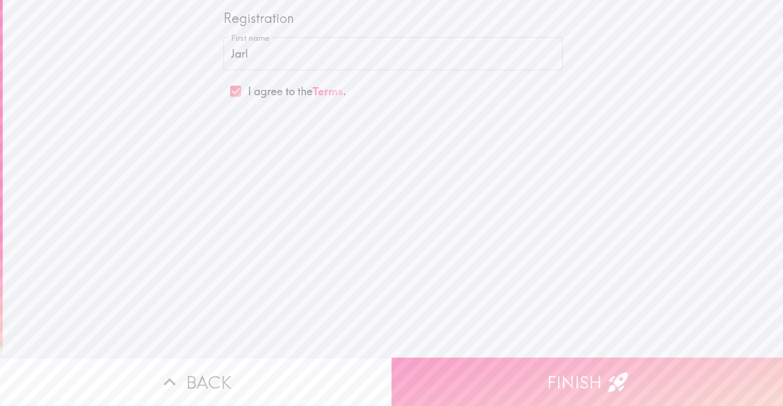
click at [565, 392] on button "Finish" at bounding box center [586, 381] width 391 height 48
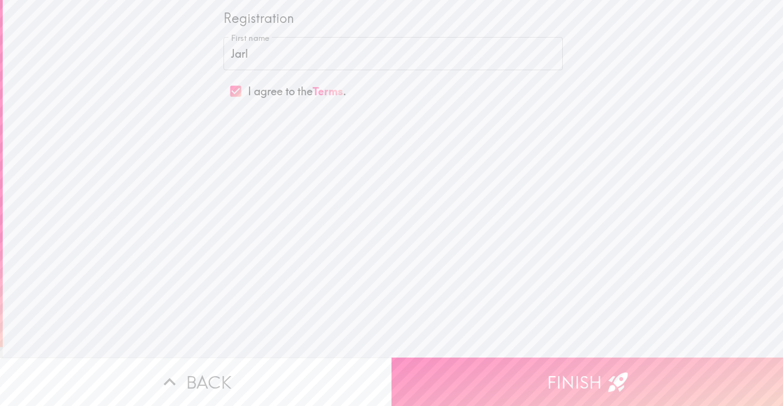
click at [218, 382] on button "Back" at bounding box center [195, 381] width 391 height 48
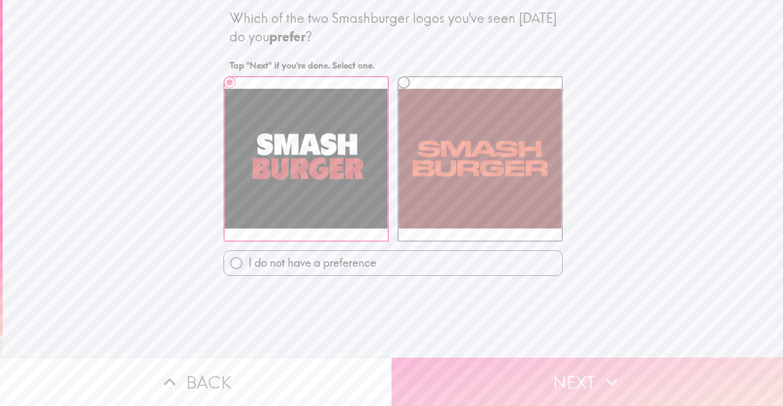
click at [599, 378] on button "Next" at bounding box center [586, 381] width 391 height 48
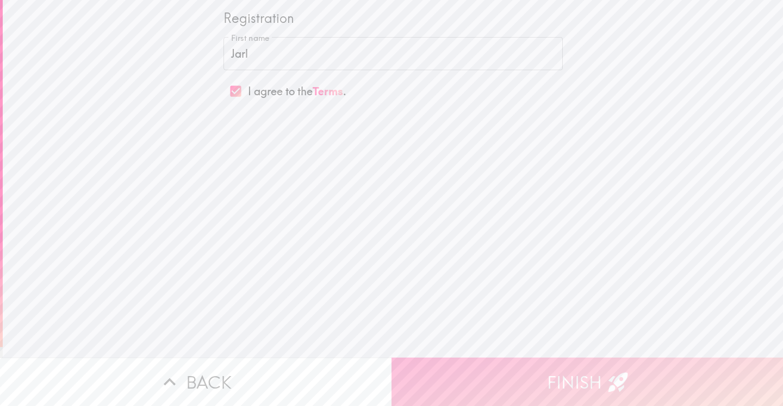
click at [576, 370] on button "Finish" at bounding box center [586, 381] width 391 height 48
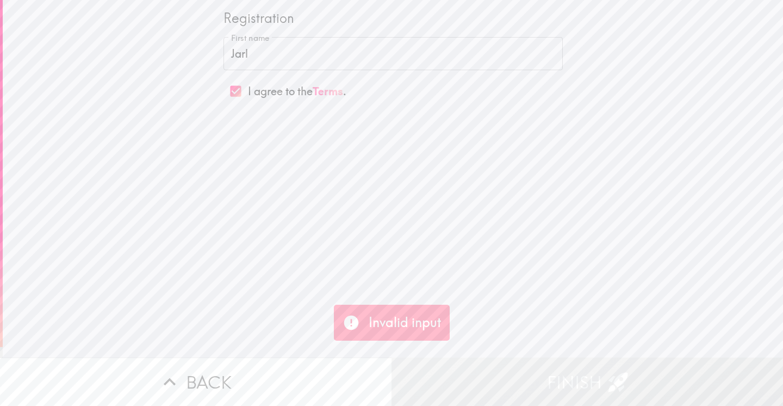
click at [331, 91] on link "Terms" at bounding box center [328, 91] width 30 height 14
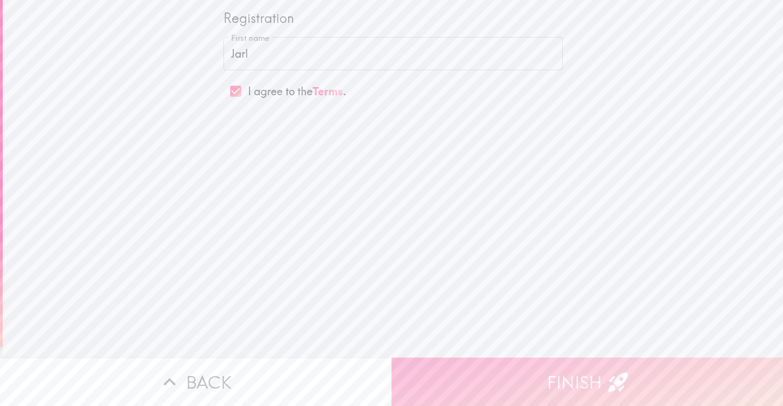
click at [615, 376] on icon "button" at bounding box center [618, 382] width 20 height 20
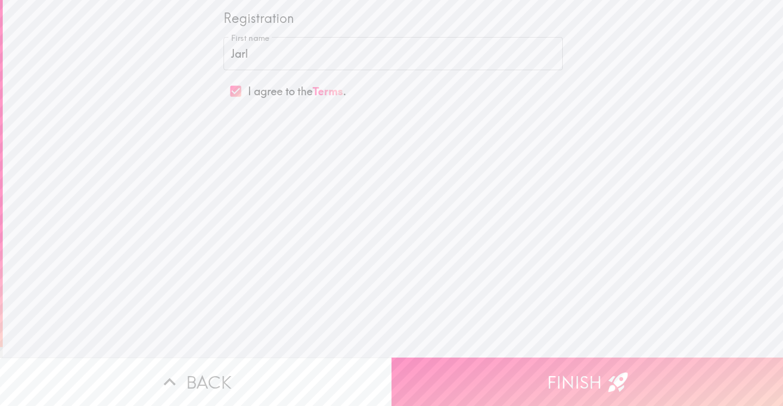
click at [252, 56] on input "Jarl" at bounding box center [392, 54] width 339 height 34
type input "J"
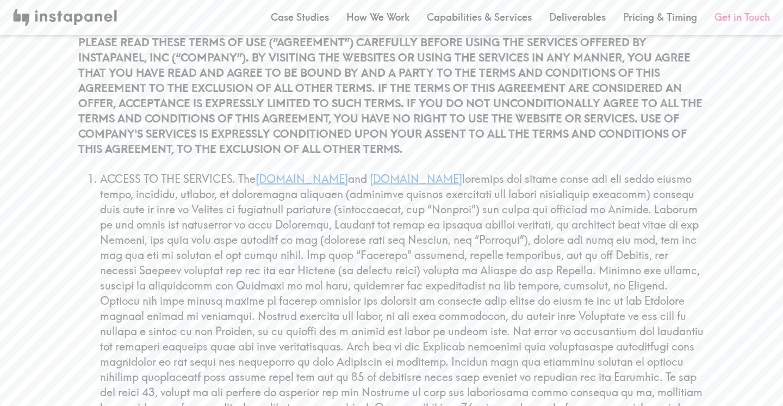
scroll to position [199, 0]
